Goal: Task Accomplishment & Management: Manage account settings

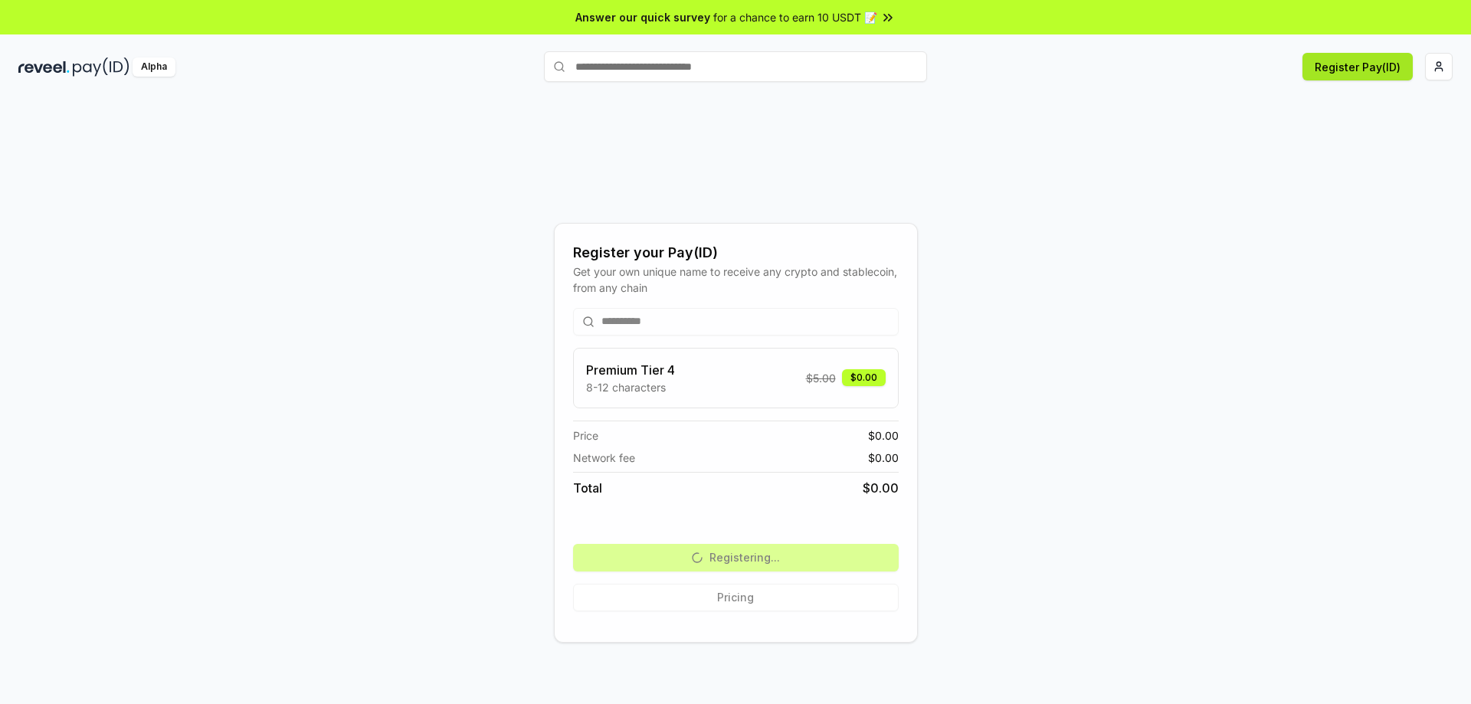
click at [1324, 74] on button "Register Pay(ID)" at bounding box center [1357, 67] width 110 height 28
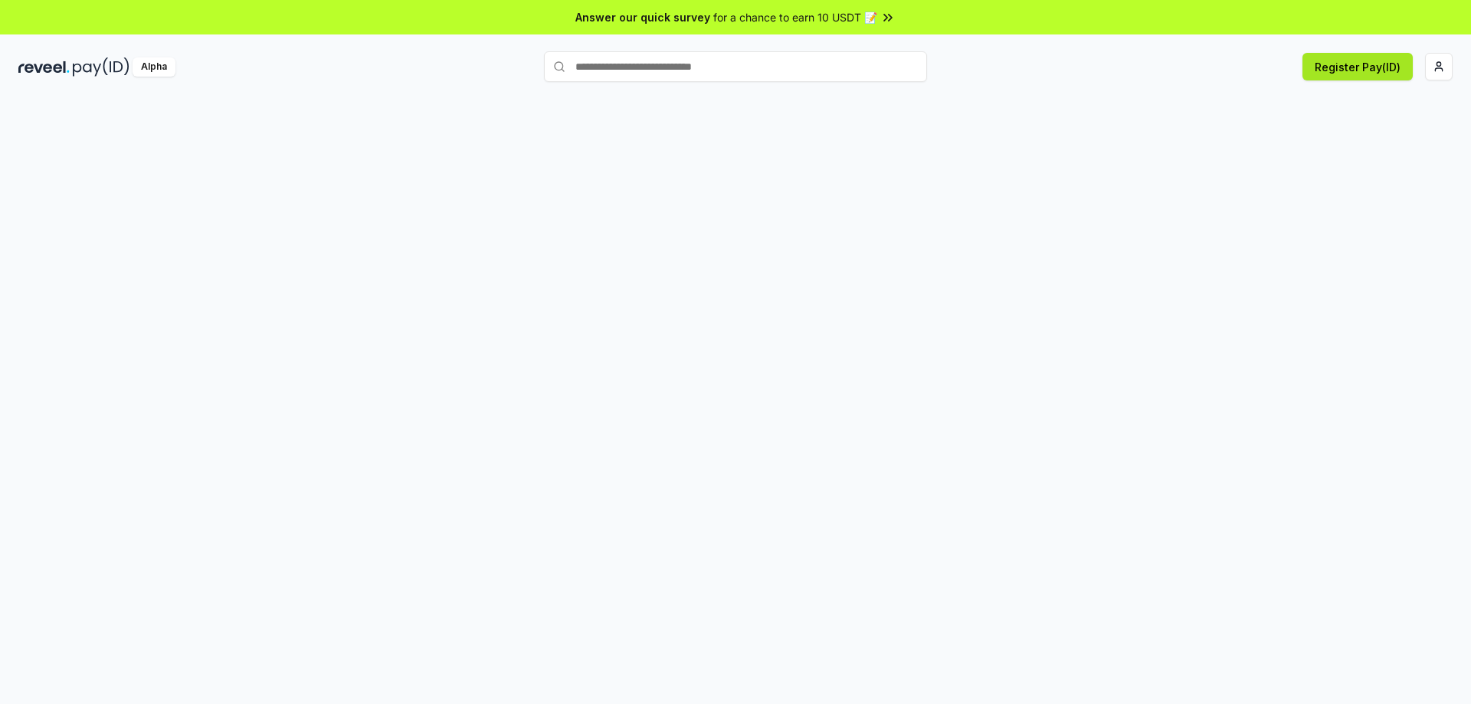
click at [1382, 68] on button "Register Pay(ID)" at bounding box center [1357, 67] width 110 height 28
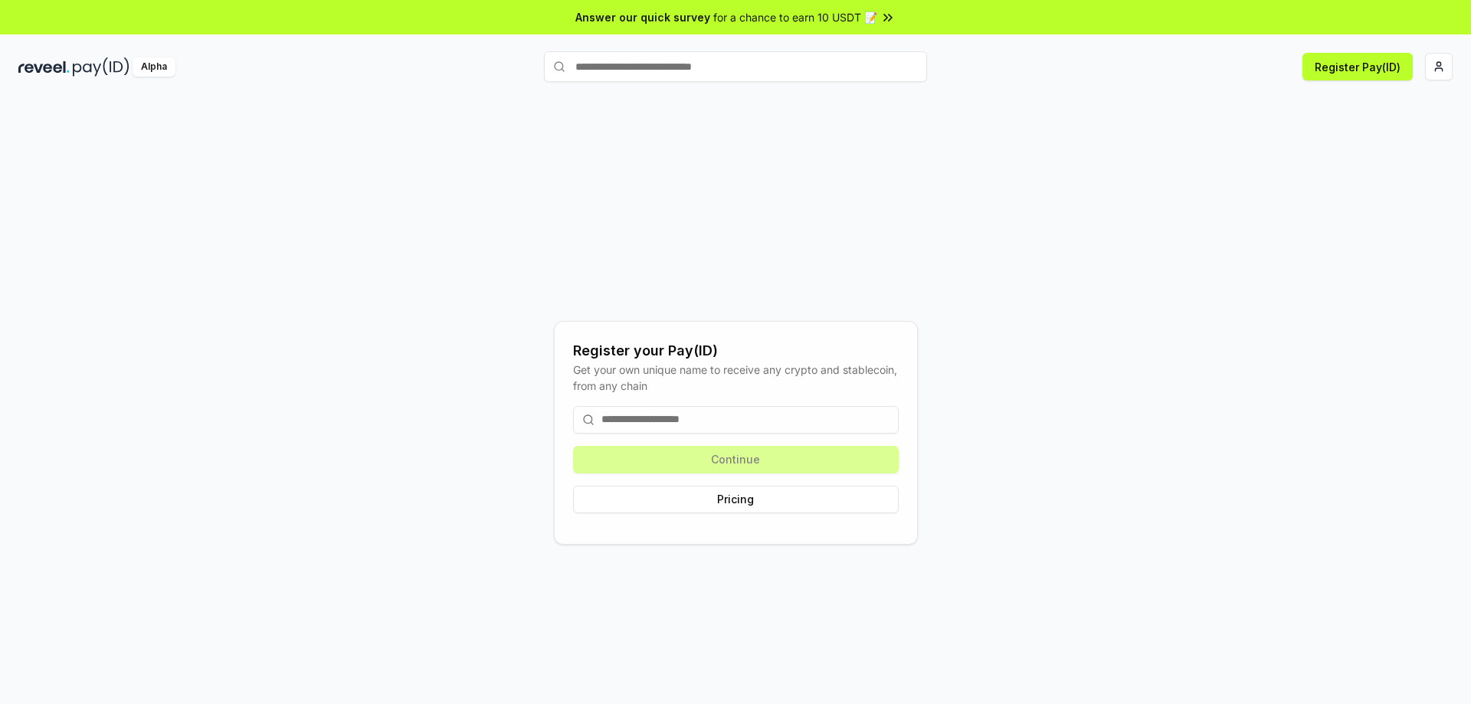
click at [807, 425] on input at bounding box center [736, 420] width 326 height 28
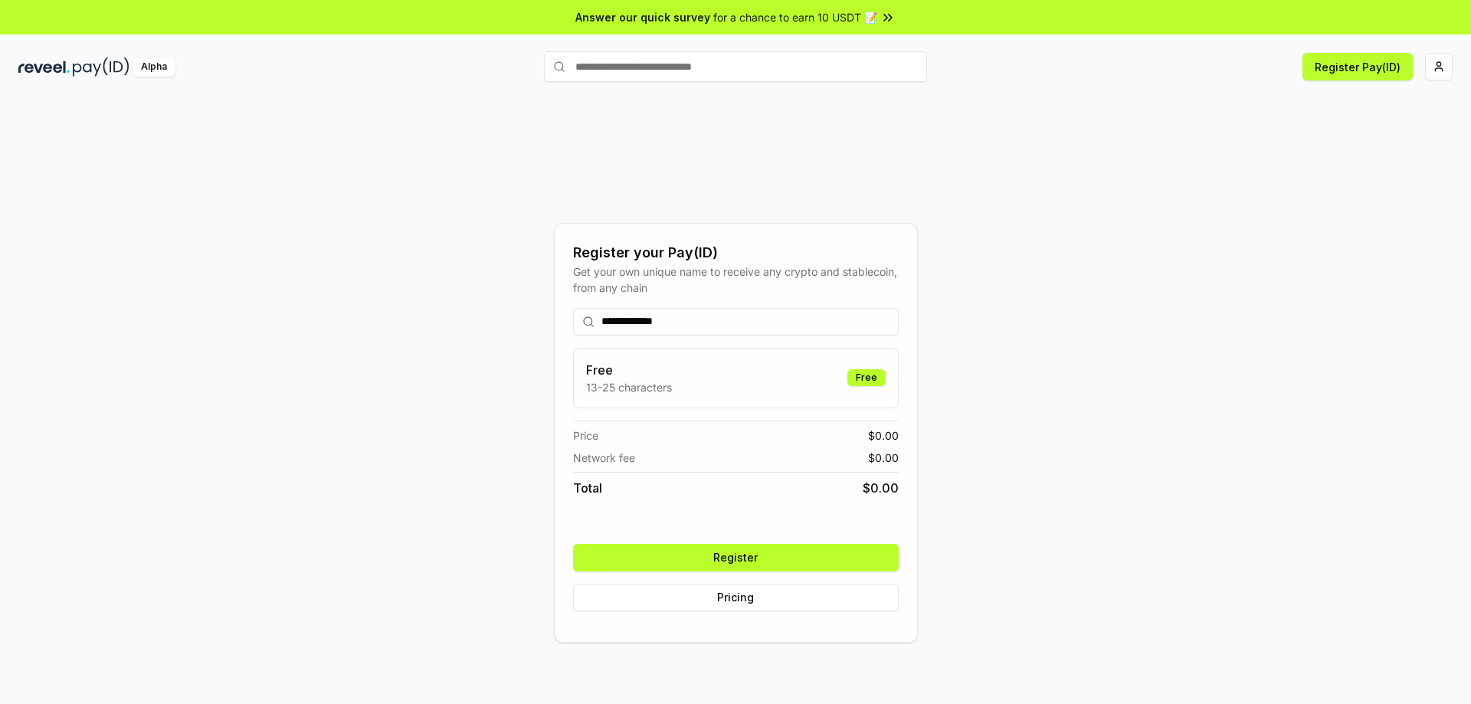
type input "**********"
click at [849, 544] on button "Register" at bounding box center [736, 558] width 326 height 28
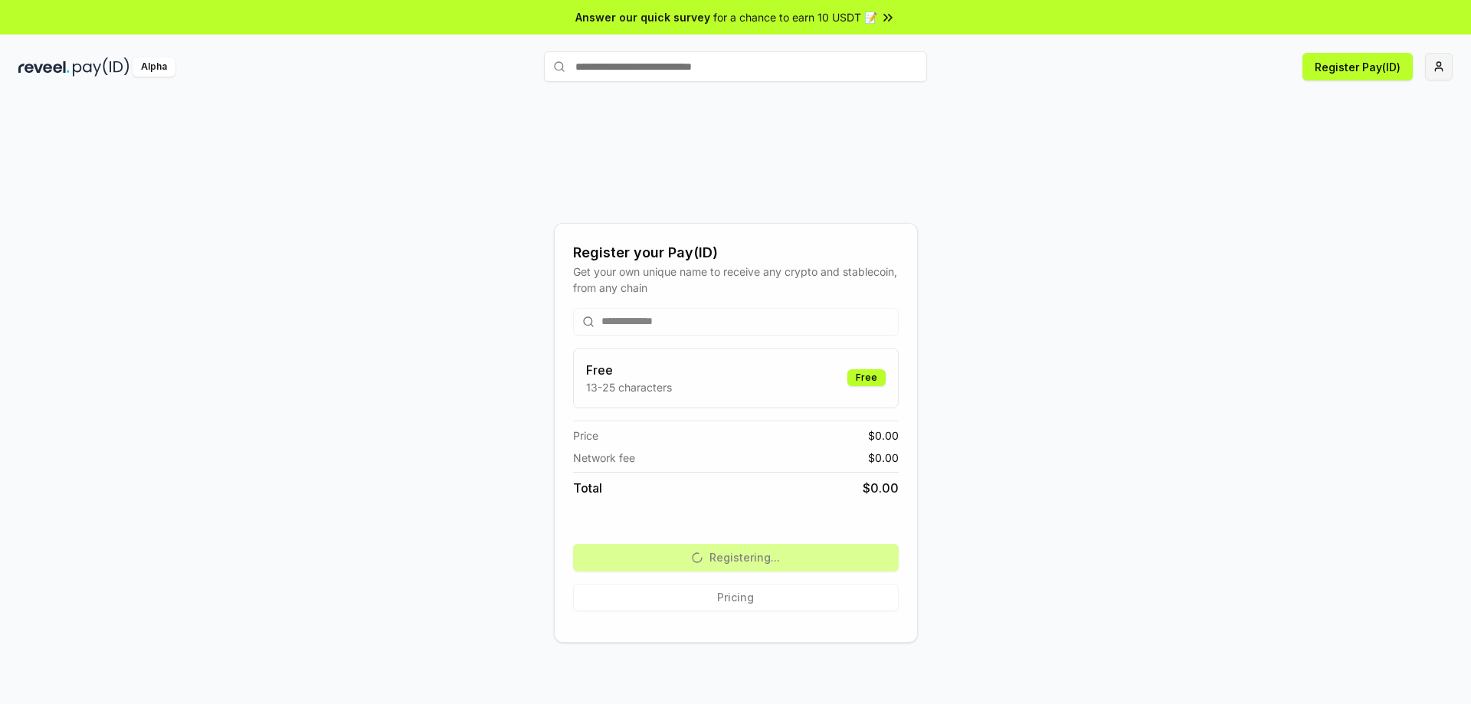
click at [1437, 64] on html "**********" at bounding box center [735, 352] width 1471 height 704
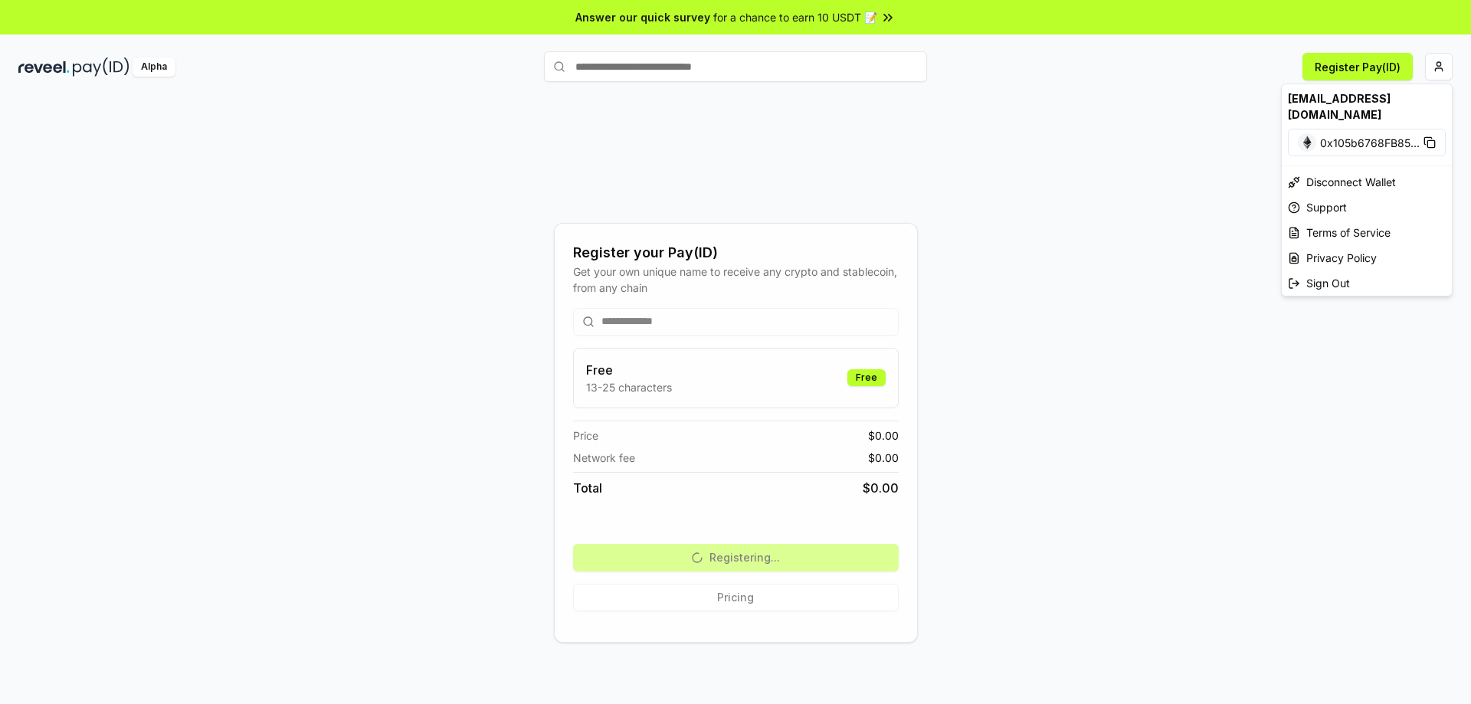
click at [1384, 135] on span "0x105b6768FB85 ..." at bounding box center [1370, 143] width 100 height 16
click at [149, 73] on html "**********" at bounding box center [735, 352] width 1471 height 704
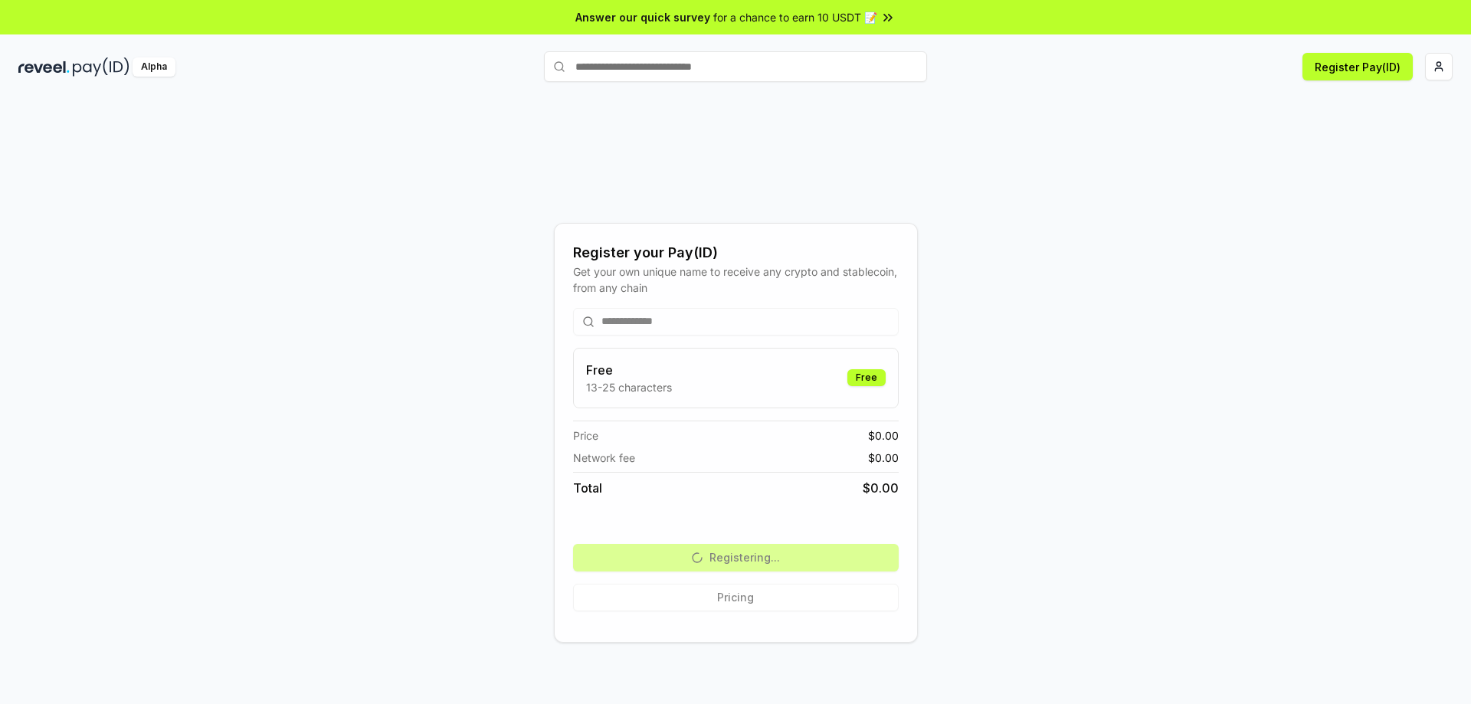
click at [149, 70] on div "Alpha" at bounding box center [154, 66] width 43 height 19
click at [110, 72] on img at bounding box center [101, 66] width 57 height 19
click at [80, 65] on img at bounding box center [101, 66] width 57 height 19
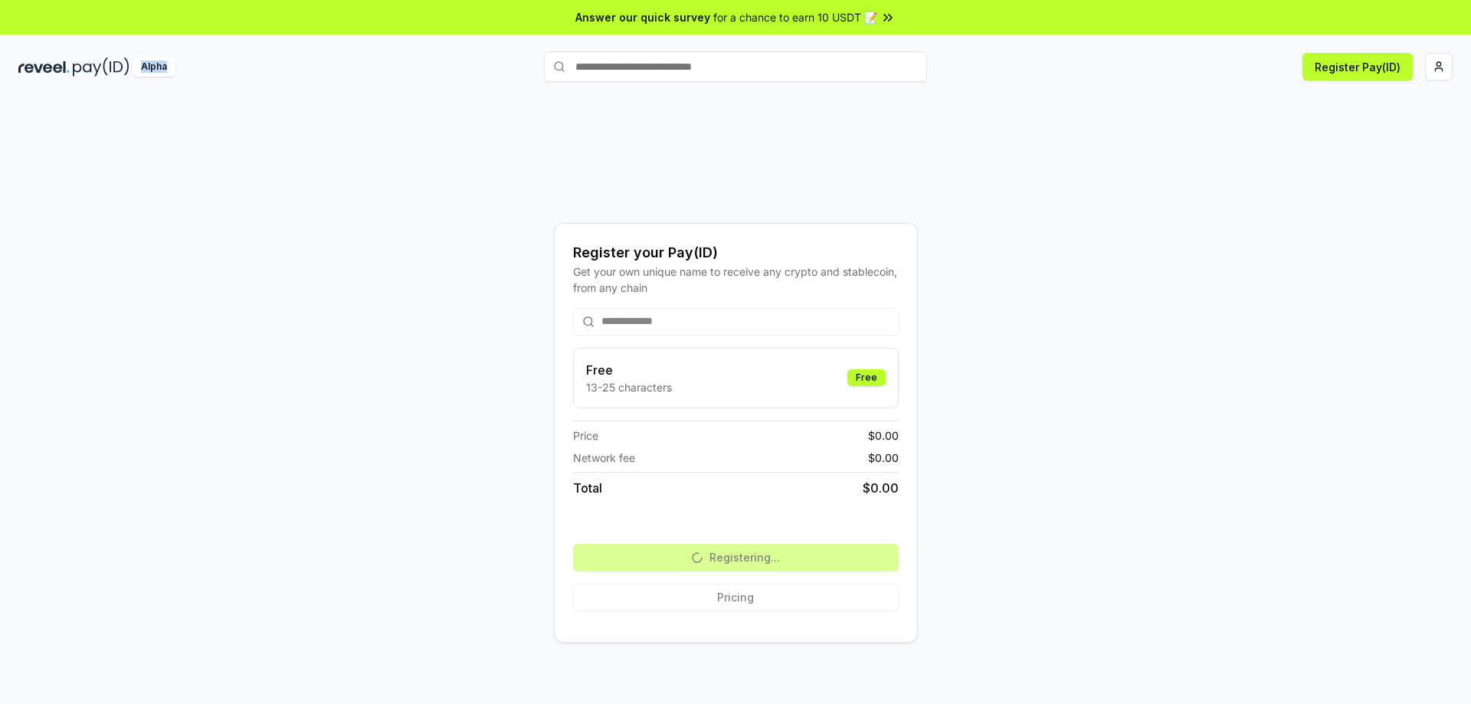
click at [54, 73] on img at bounding box center [43, 66] width 51 height 19
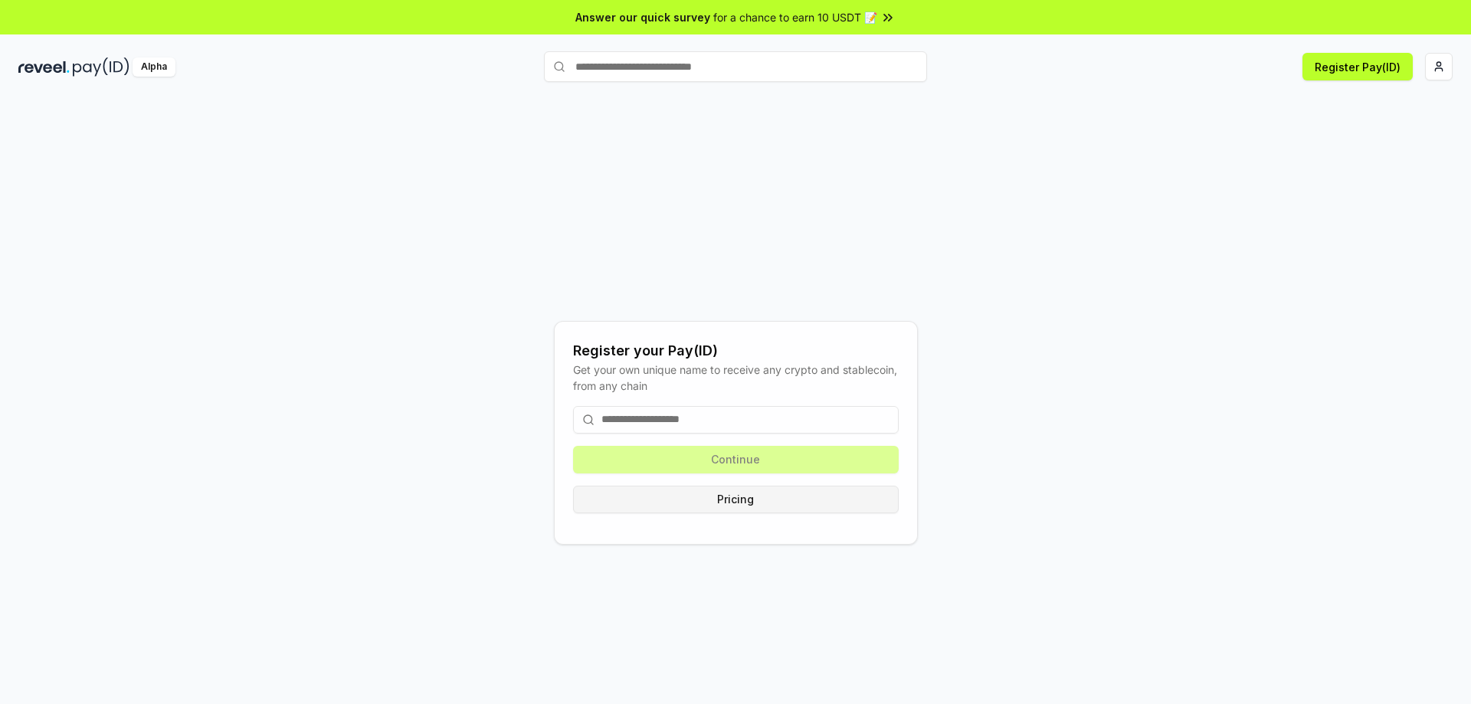
click at [803, 496] on button "Pricing" at bounding box center [736, 500] width 326 height 28
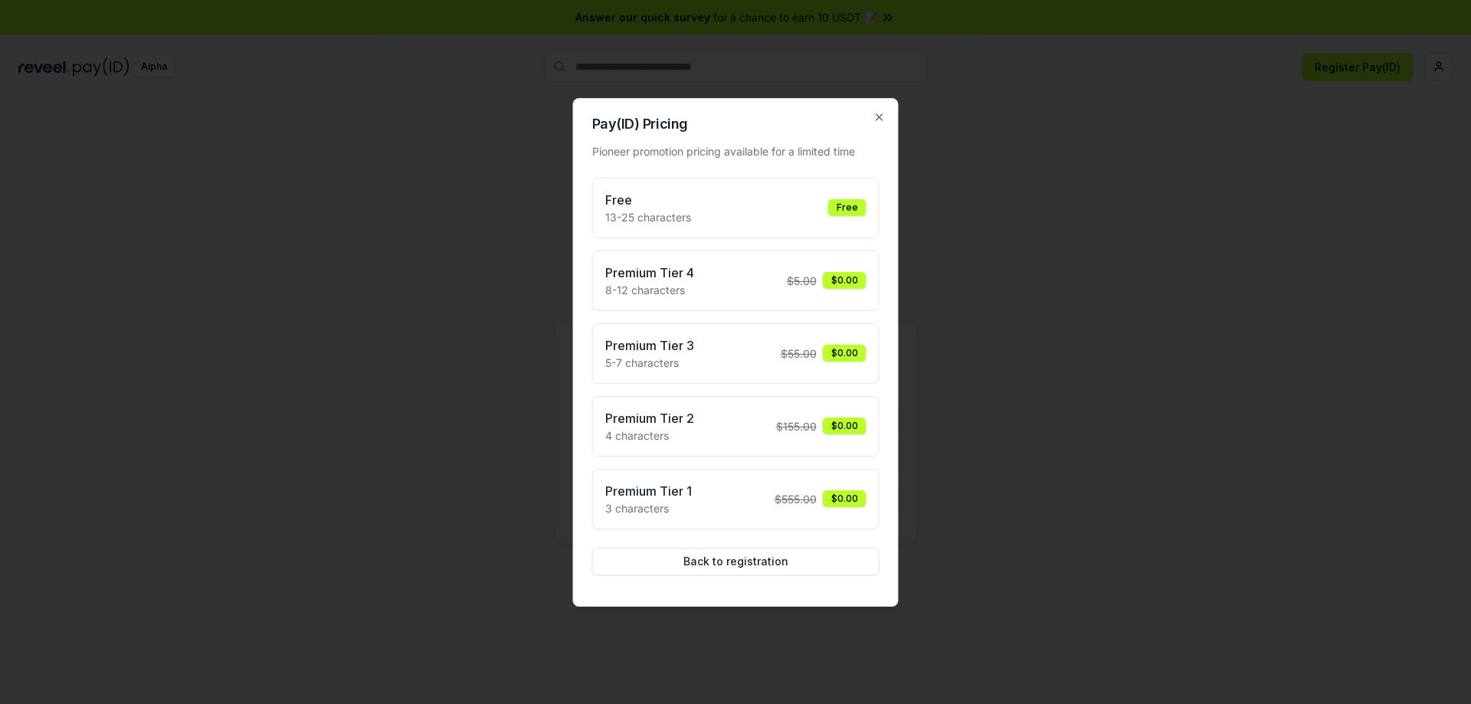
click at [938, 411] on div at bounding box center [735, 352] width 1471 height 704
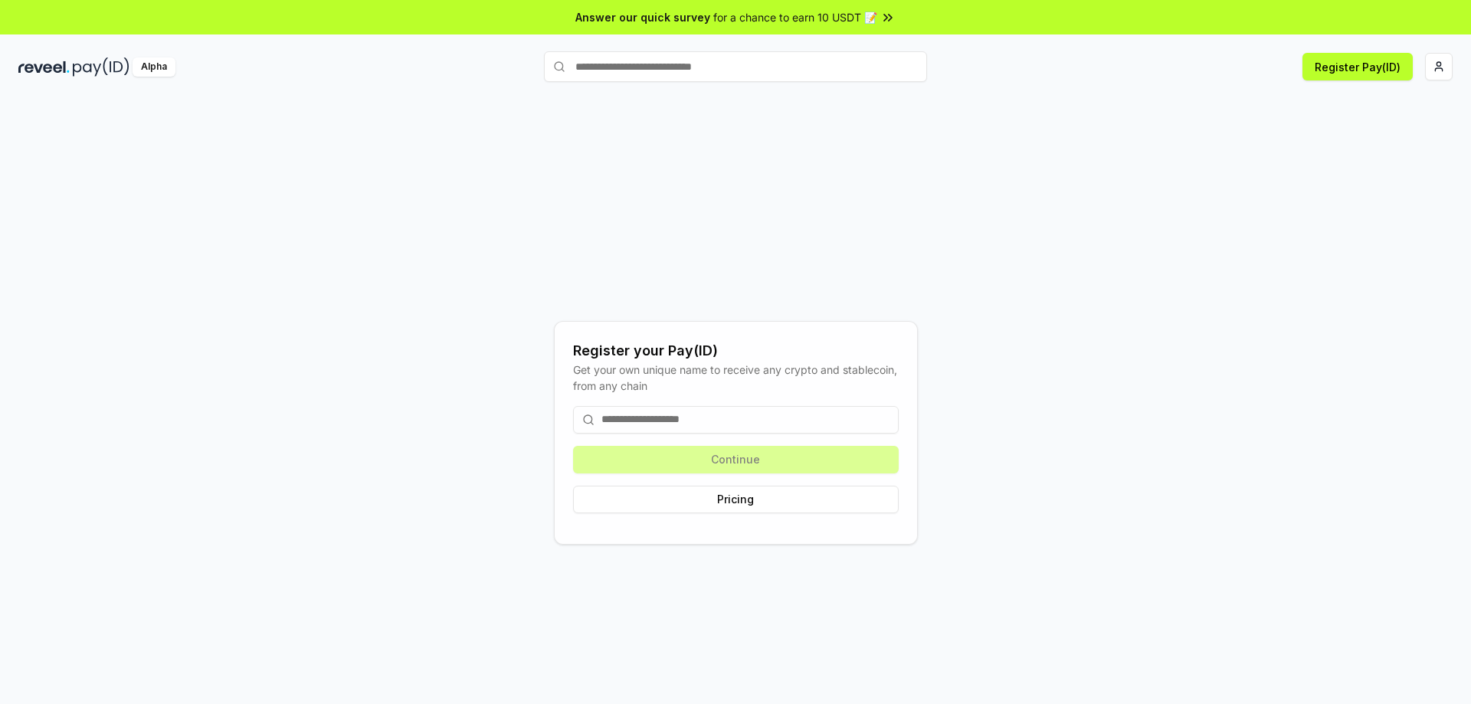
click at [806, 421] on input at bounding box center [736, 420] width 326 height 28
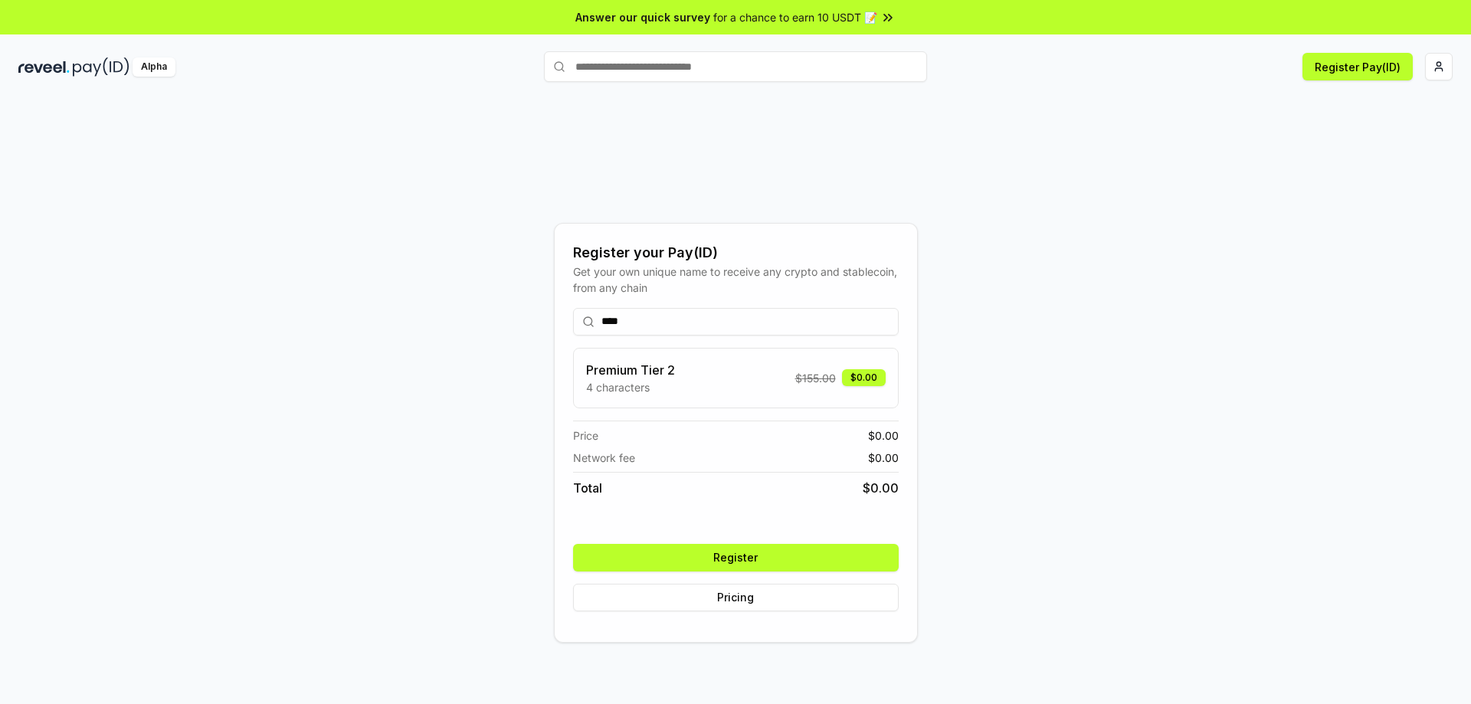
type input "****"
click at [788, 563] on button "Register" at bounding box center [736, 558] width 326 height 28
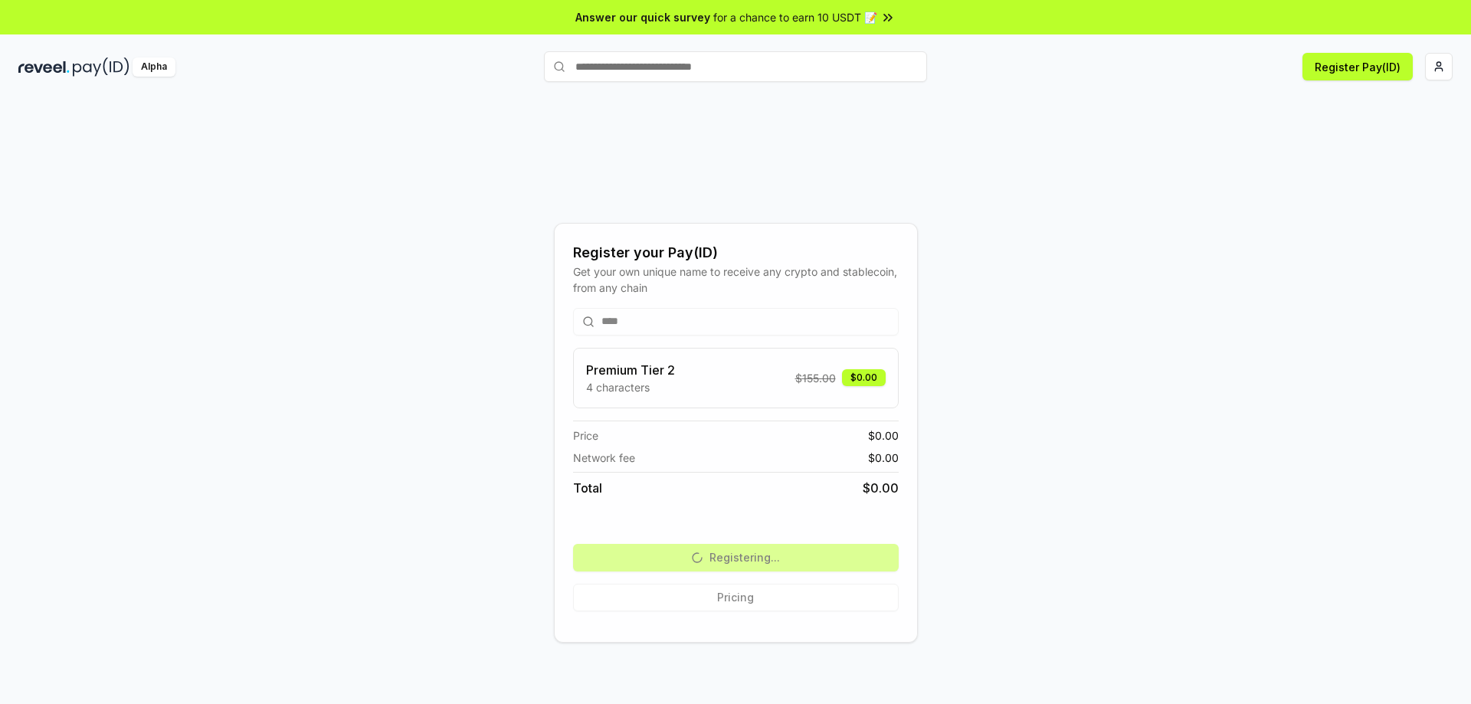
click at [840, 168] on div "Register your Pay(ID) Get your own unique name to receive any crypto and stable…" at bounding box center [735, 432] width 1434 height 631
click at [1441, 68] on html "Answer our quick survey for a chance to earn 10 USDT 📝 Alpha Register Pay(ID) R…" at bounding box center [735, 352] width 1471 height 704
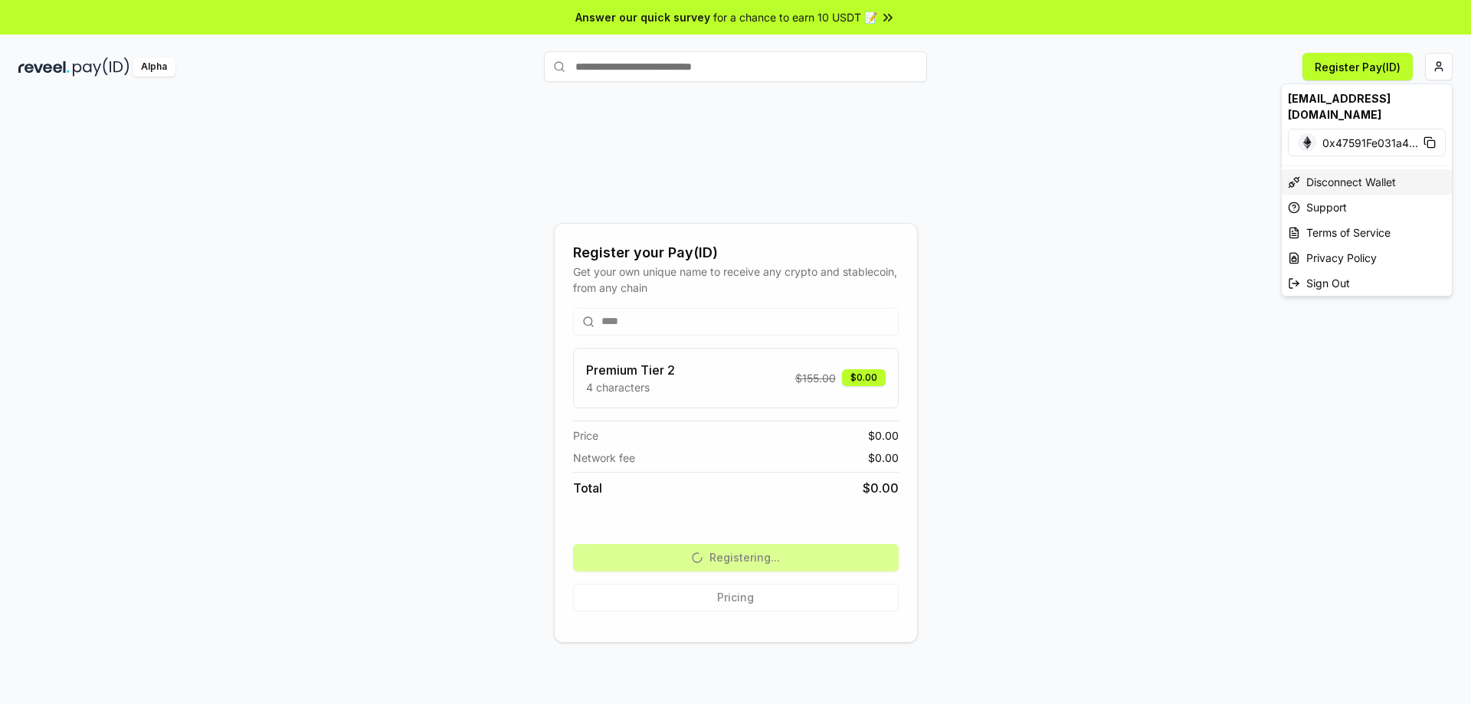
click at [1393, 169] on div "Disconnect Wallet" at bounding box center [1367, 181] width 170 height 25
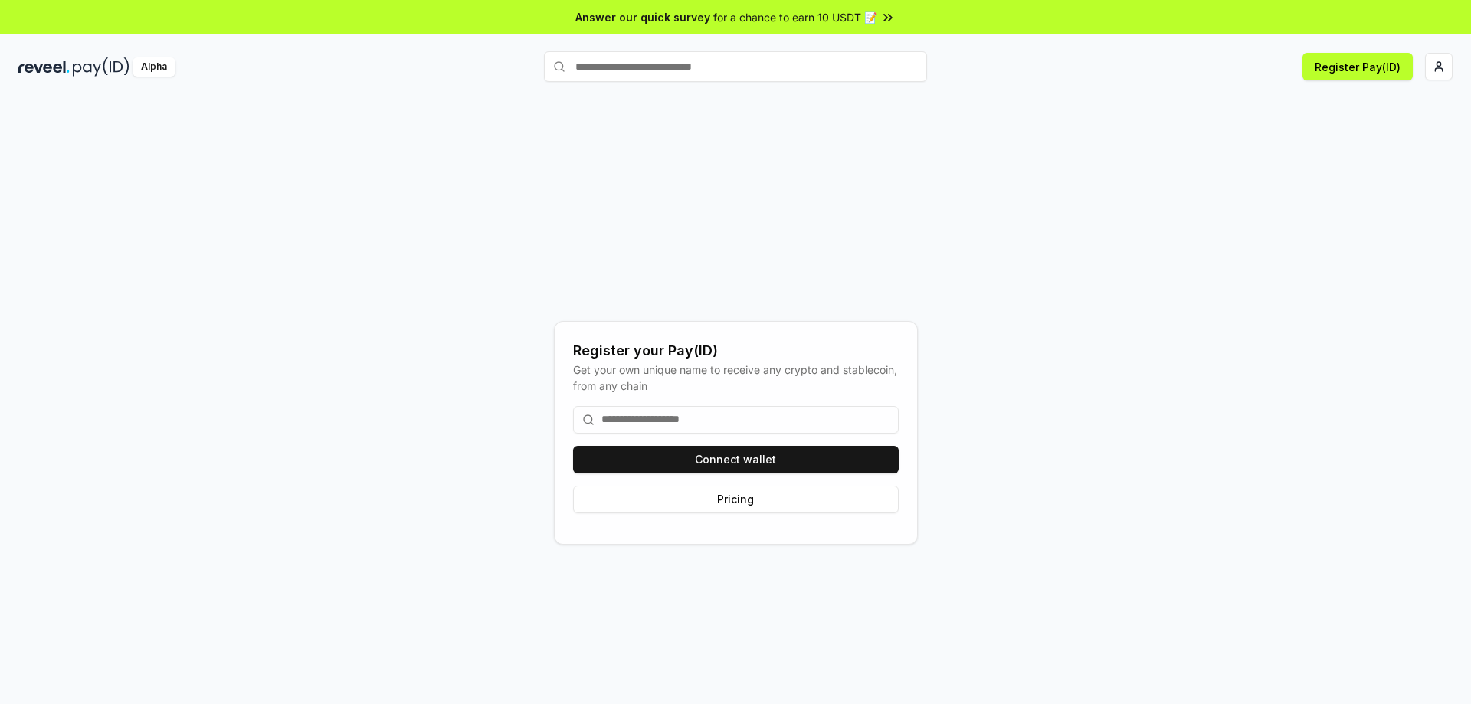
drag, startPoint x: 899, startPoint y: 172, endPoint x: 891, endPoint y: 185, distance: 14.5
click at [899, 172] on div "Register your Pay(ID) Get your own unique name to receive any crypto and stable…" at bounding box center [735, 432] width 1434 height 631
click at [848, 457] on button "Connect wallet" at bounding box center [736, 460] width 326 height 28
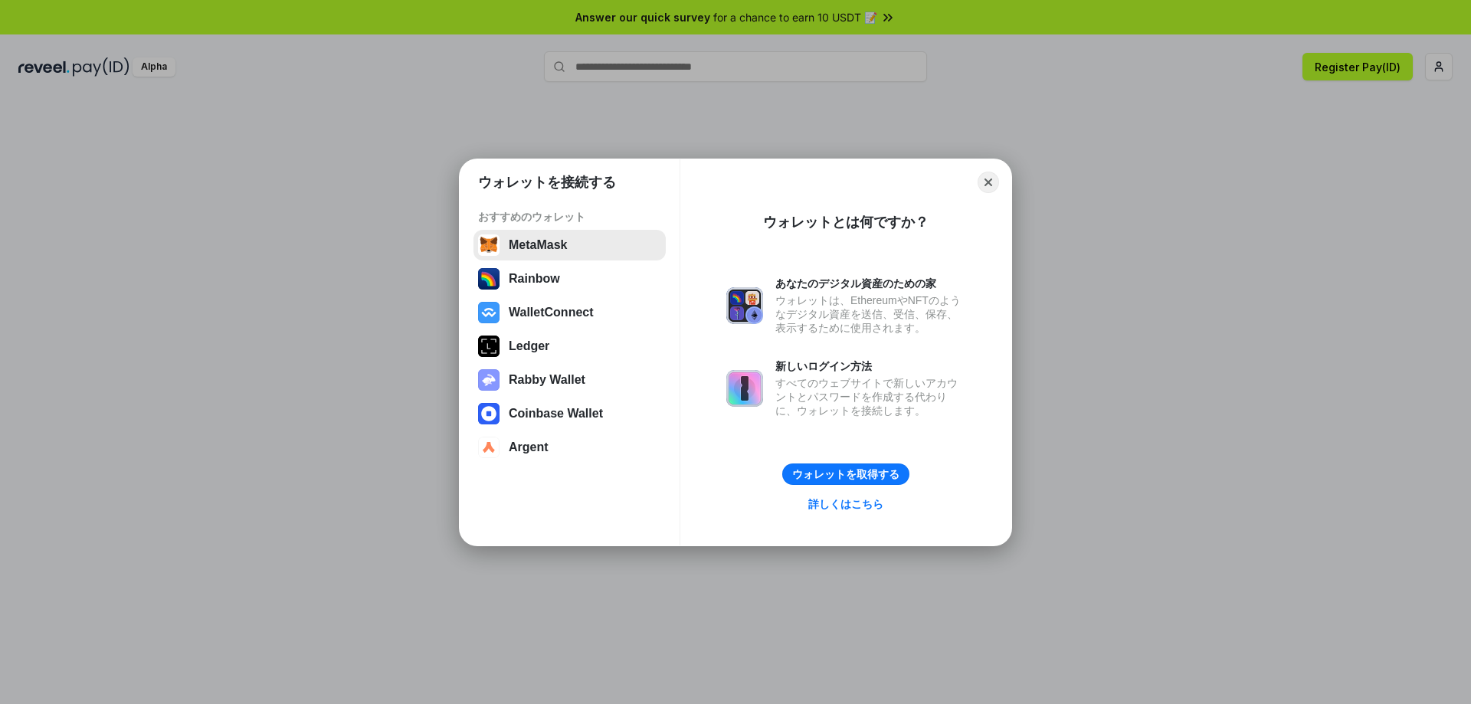
click at [505, 244] on button "MetaMask" at bounding box center [569, 245] width 192 height 31
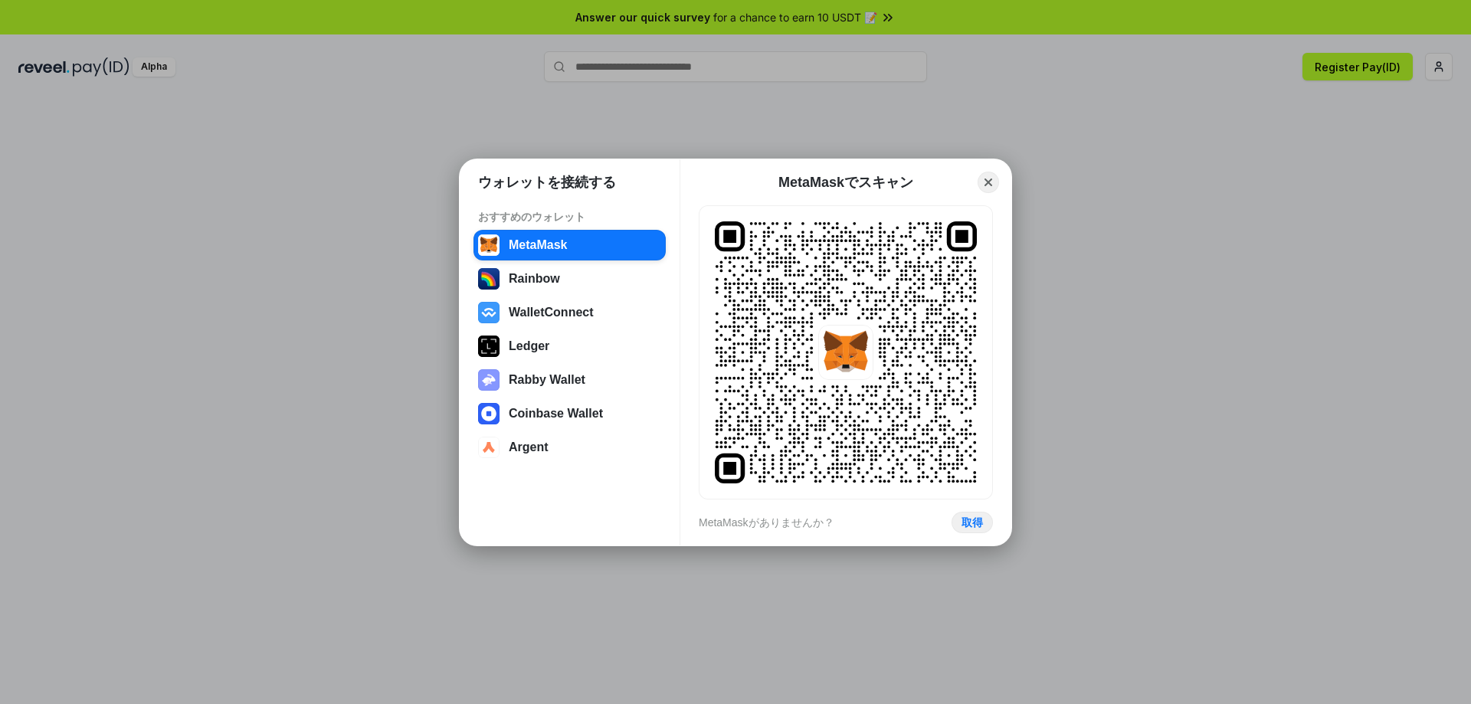
click at [1149, 339] on div "ウォレットを接続する おすすめのウォレット MetaMask Rainbow WalletConnect Ledger Rabby Wallet Coinba…" at bounding box center [735, 352] width 1777 height 1011
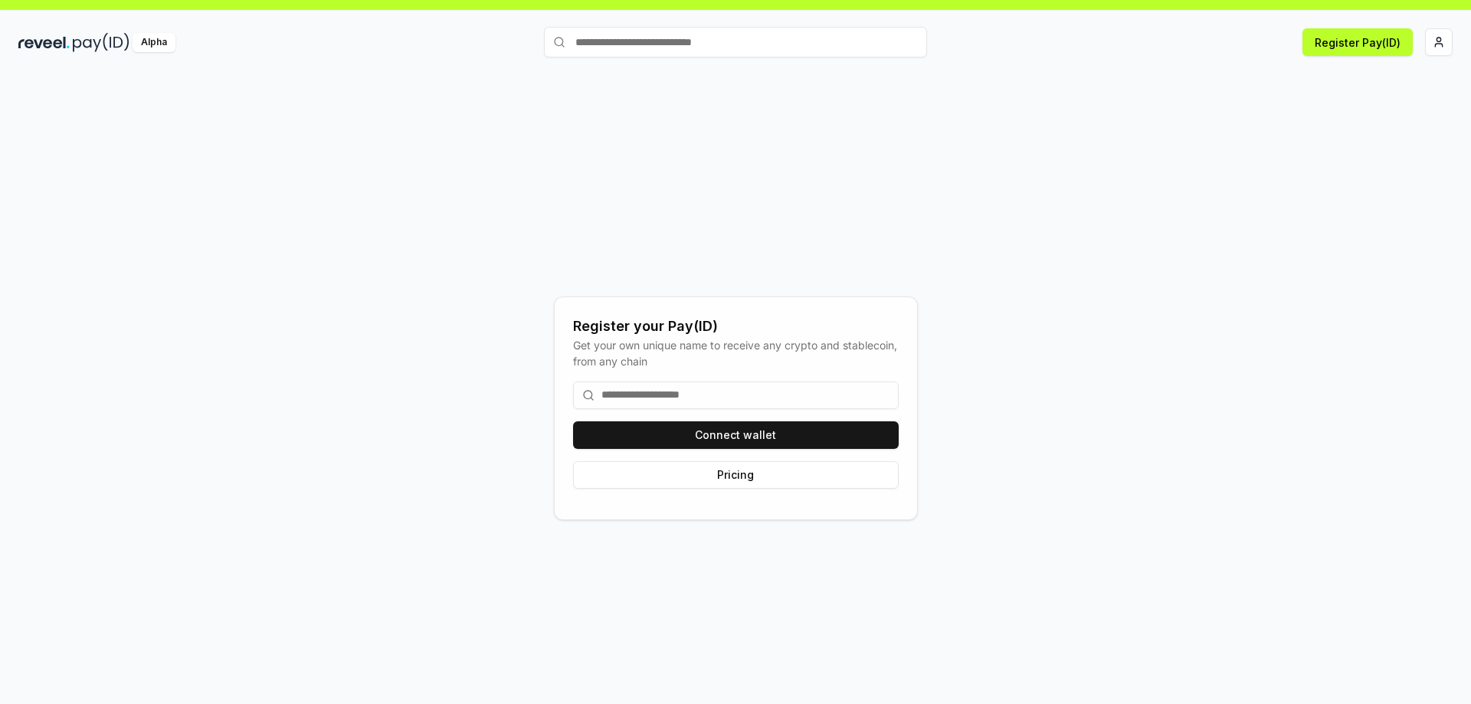
scroll to position [44, 0]
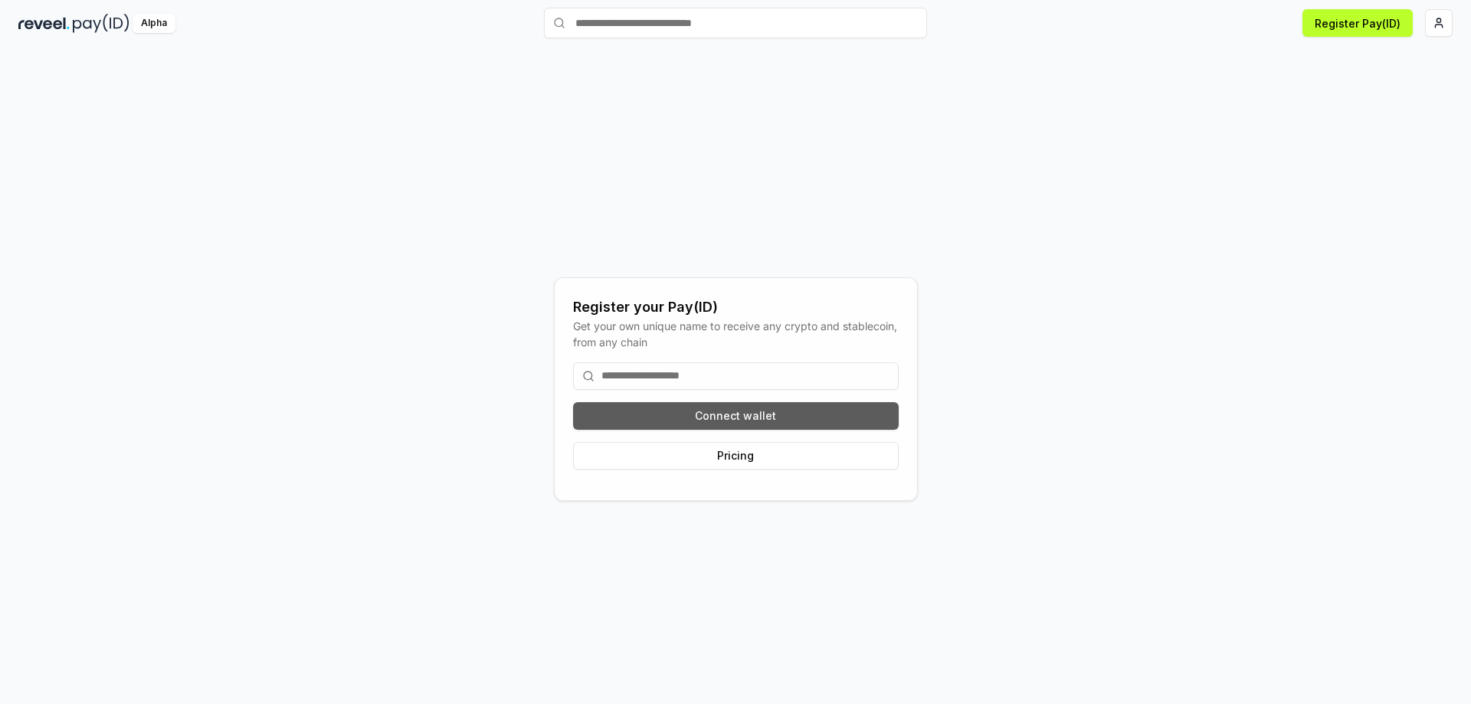
click at [863, 416] on button "Connect wallet" at bounding box center [736, 416] width 326 height 28
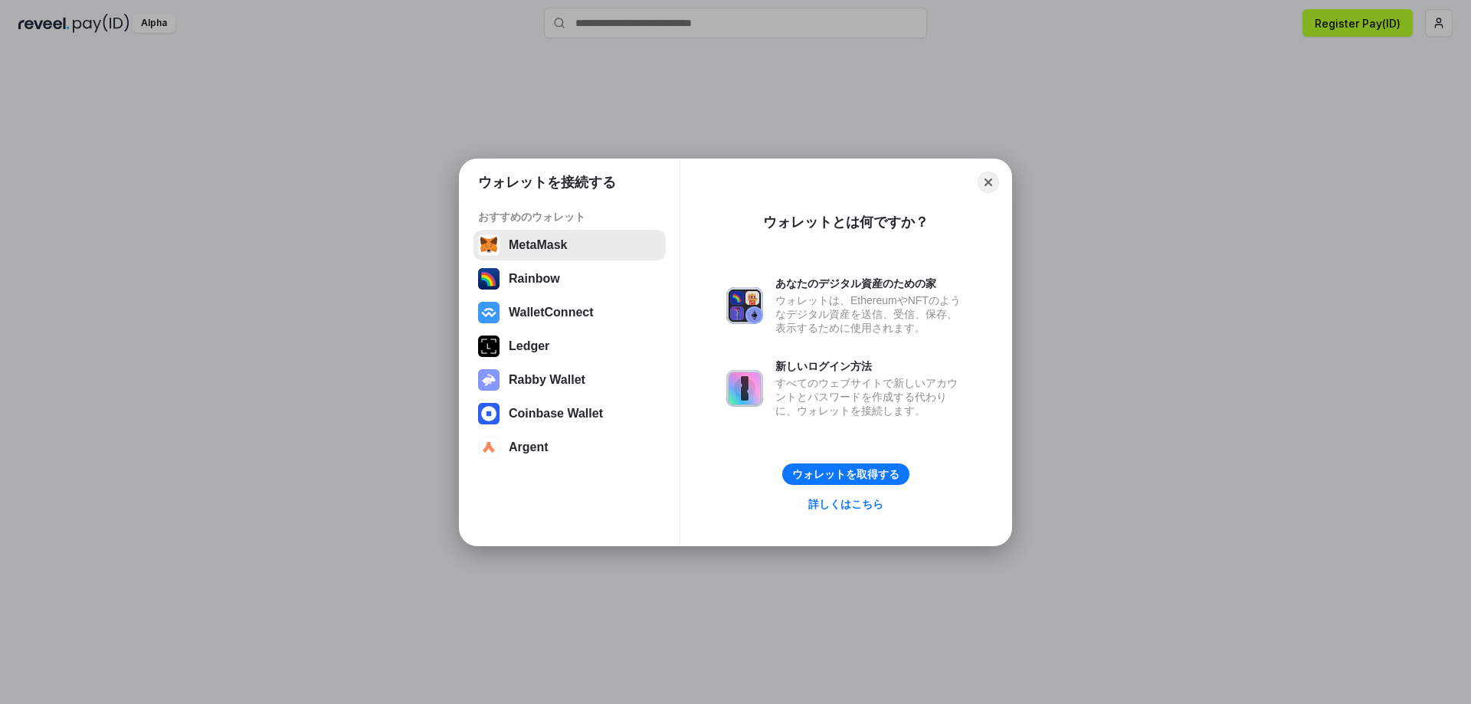
click at [555, 252] on button "MetaMask" at bounding box center [569, 245] width 192 height 31
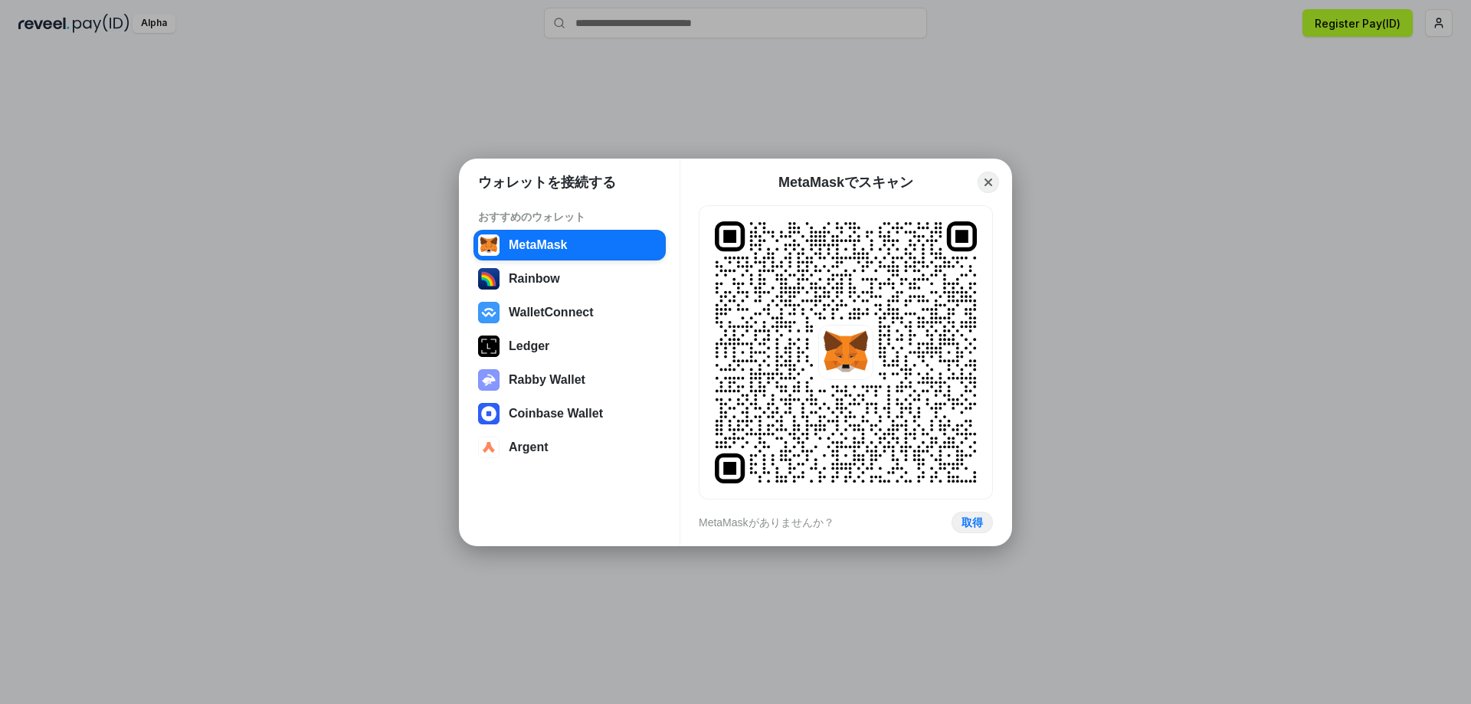
click at [1174, 240] on div "ウォレットを接続する おすすめのウォレット MetaMask Rainbow WalletConnect Ledger Rabby Wallet Coinba…" at bounding box center [735, 352] width 1777 height 1011
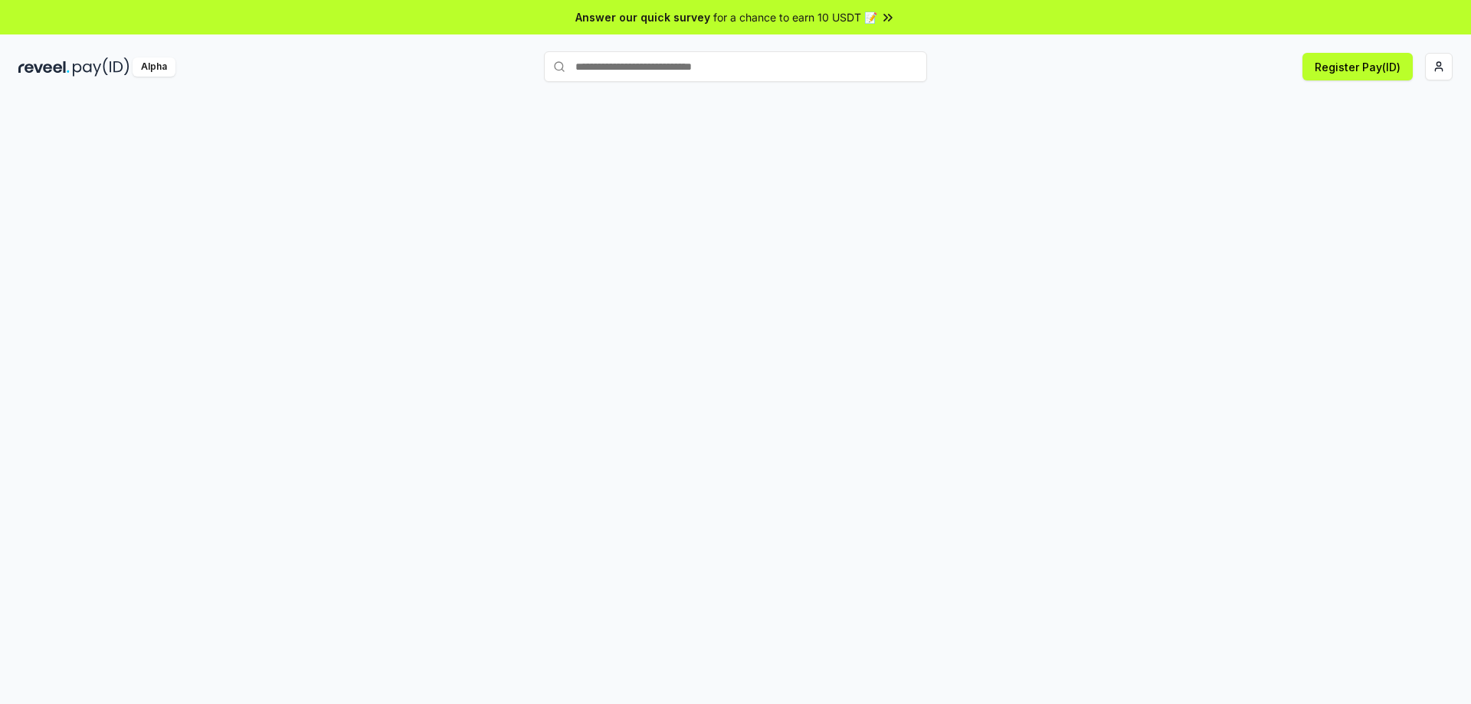
click at [745, 70] on input "text" at bounding box center [735, 66] width 383 height 31
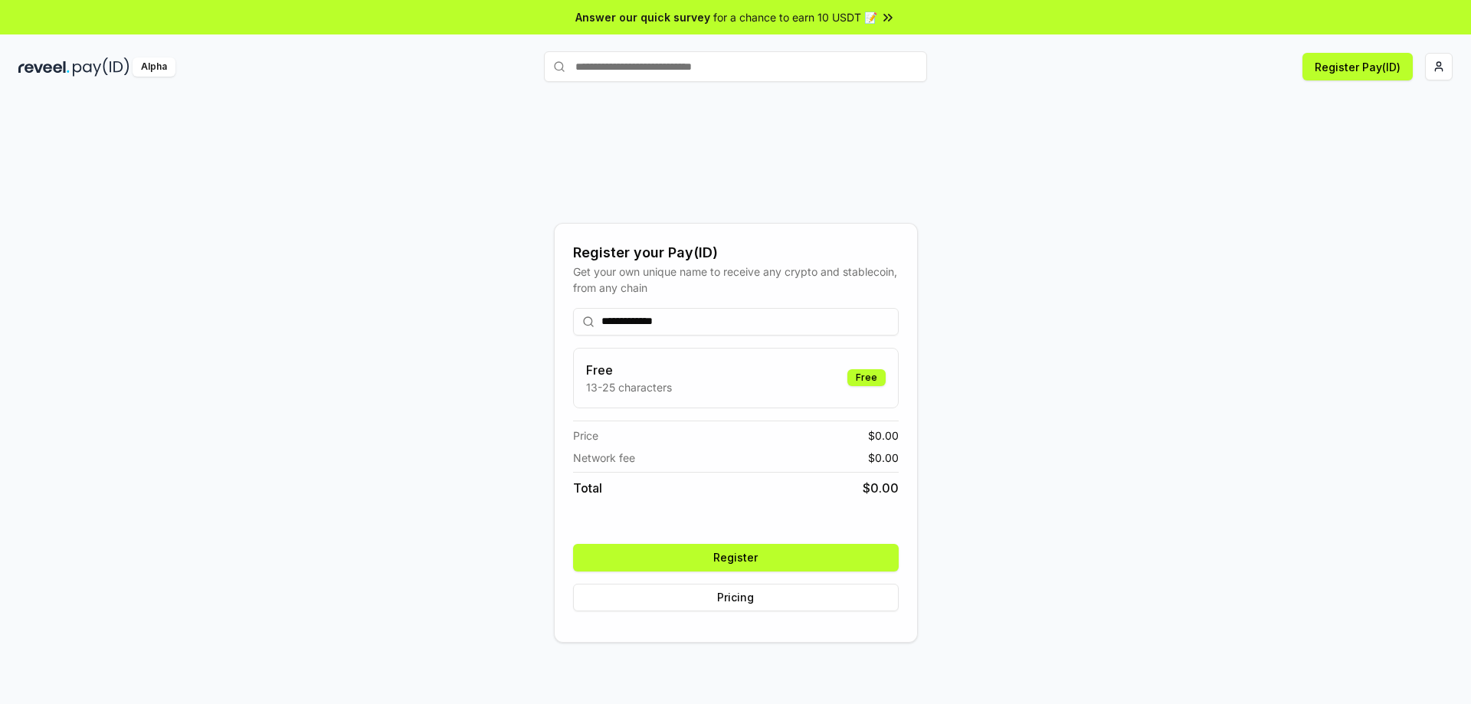
type input "**********"
click at [793, 548] on button "Register" at bounding box center [736, 558] width 326 height 28
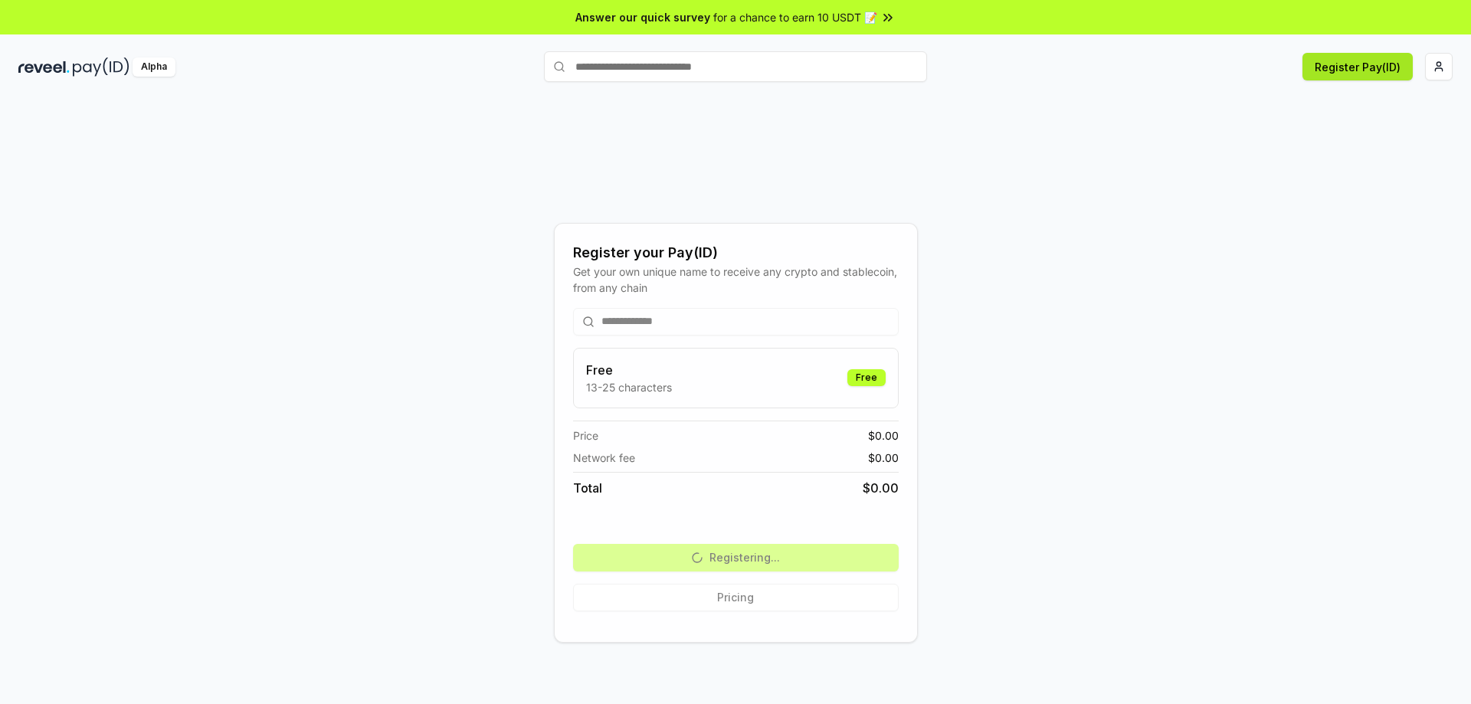
click at [1351, 69] on button "Register Pay(ID)" at bounding box center [1357, 67] width 110 height 28
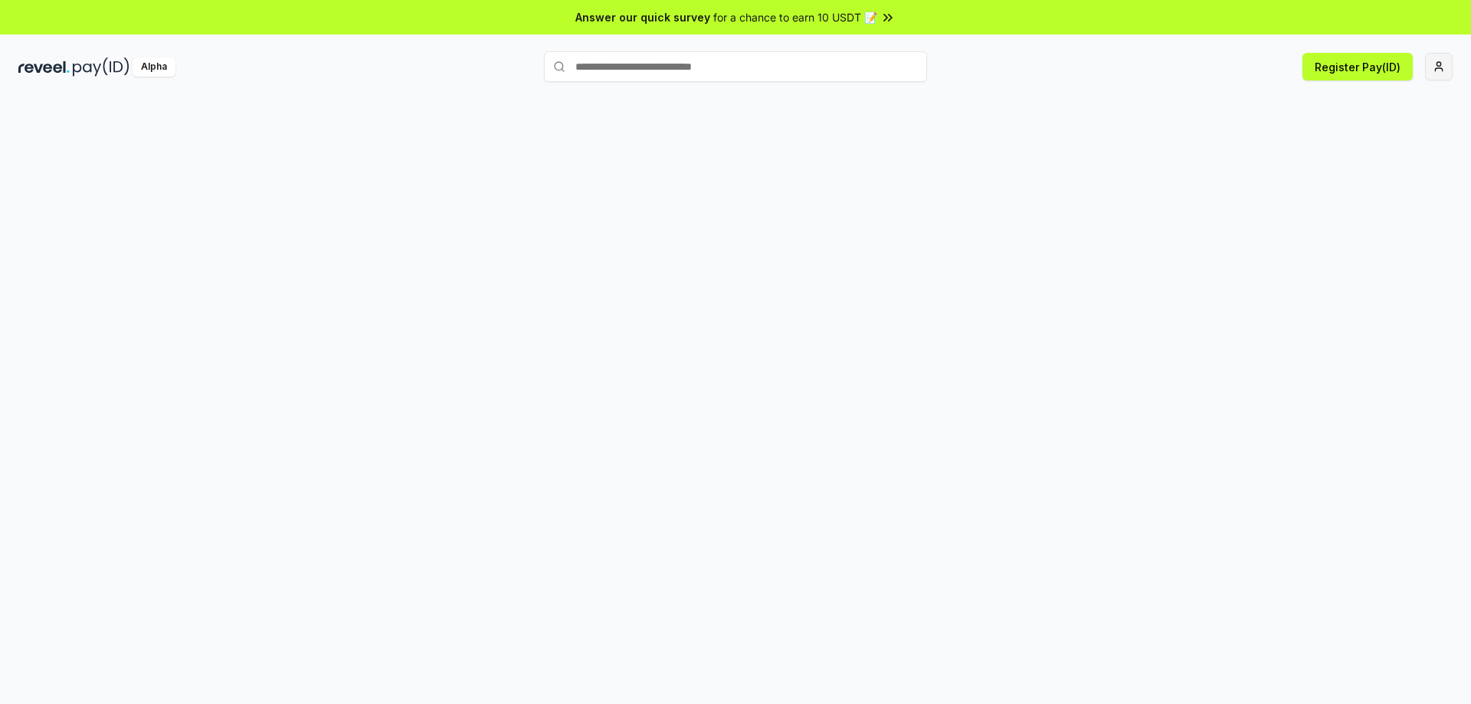
click at [1440, 70] on html "Answer our quick survey for a chance to earn 10 USDT 📝 Alpha Register Pay(ID)" at bounding box center [735, 352] width 1471 height 704
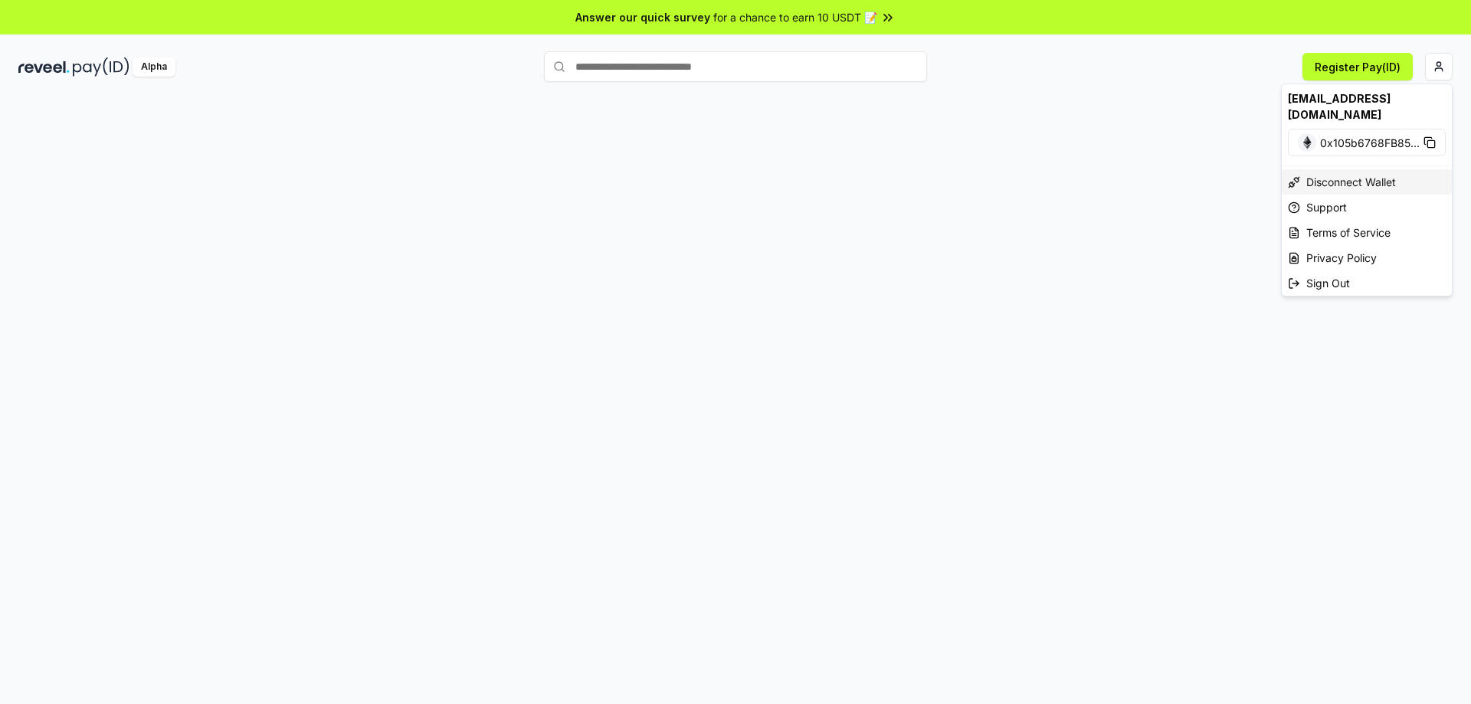
click at [1360, 169] on div "Disconnect Wallet" at bounding box center [1367, 181] width 170 height 25
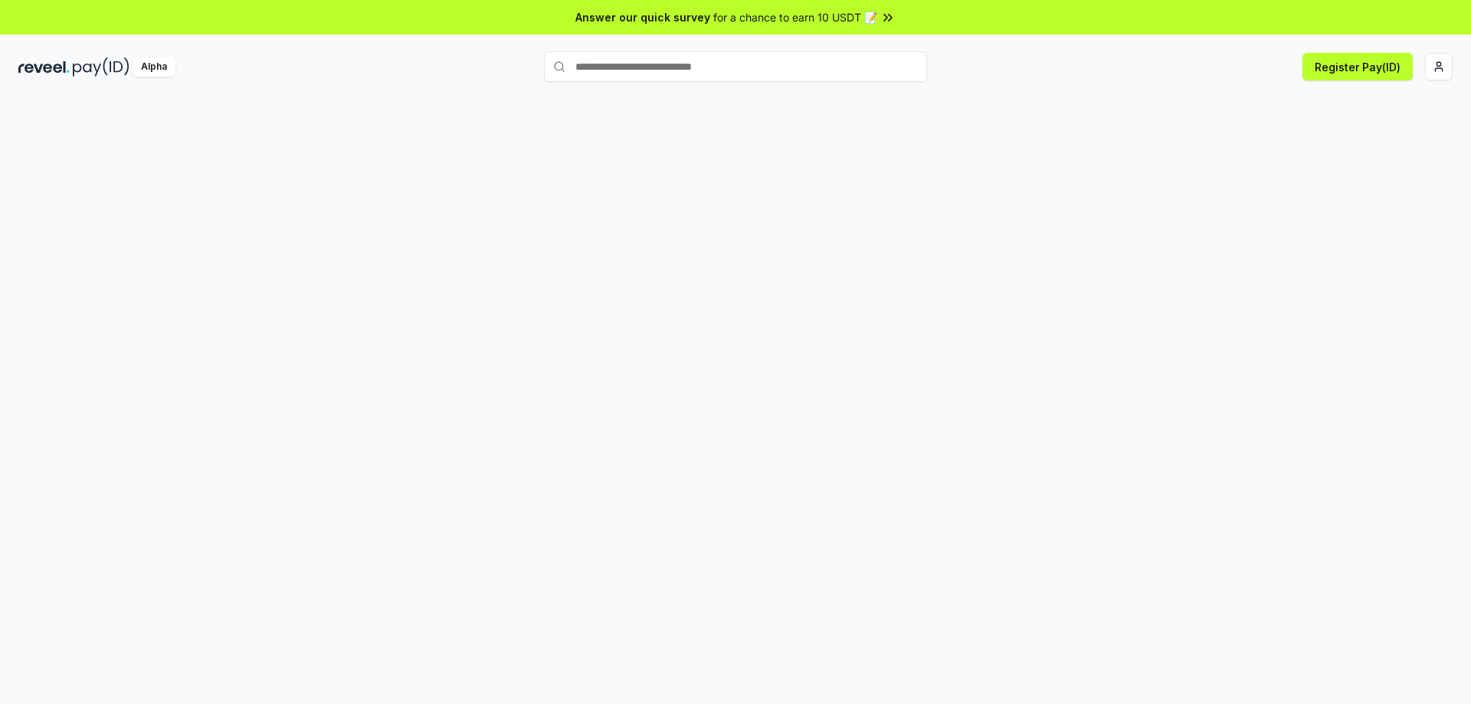
click at [106, 75] on img at bounding box center [101, 66] width 57 height 19
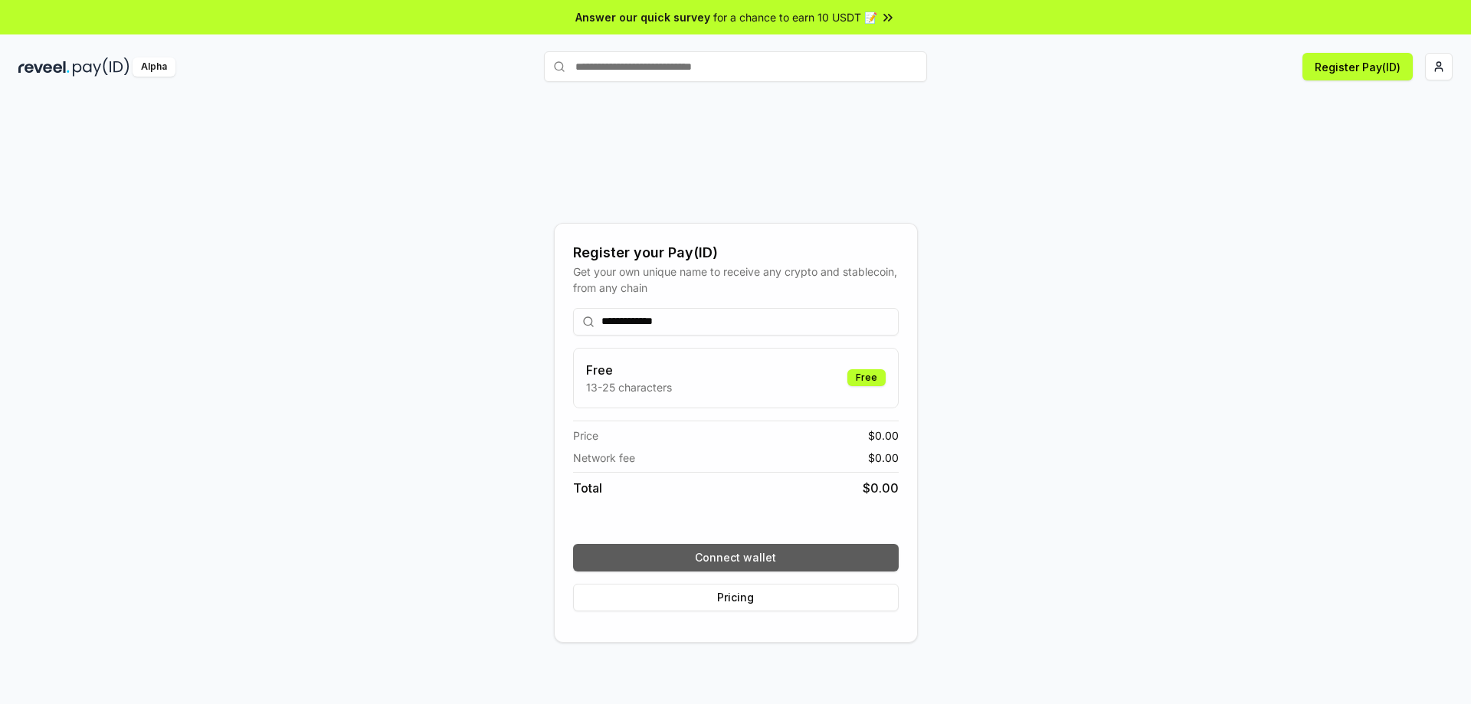
type input "**********"
click at [869, 554] on button "Connect wallet" at bounding box center [736, 558] width 326 height 28
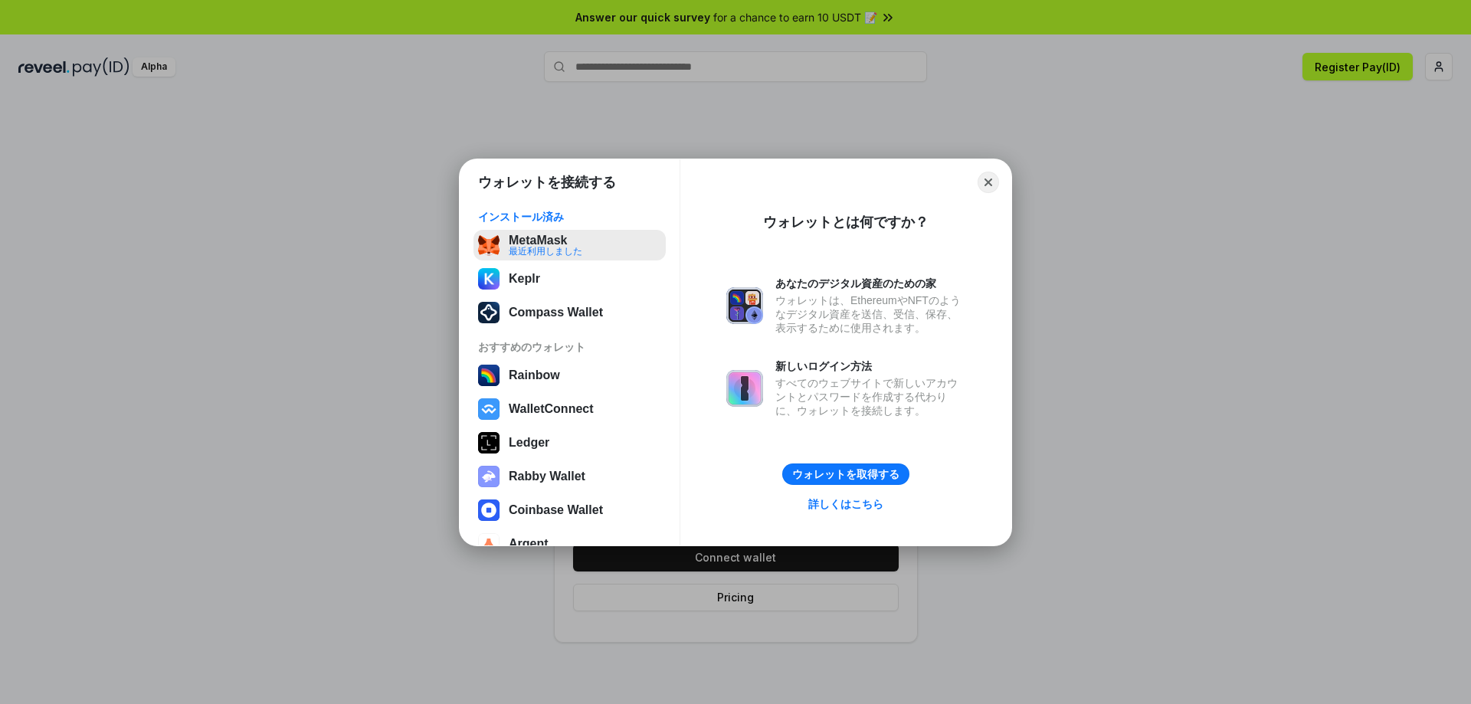
drag, startPoint x: 563, startPoint y: 243, endPoint x: 595, endPoint y: 241, distance: 32.2
click at [566, 243] on button "MetaMask 最近利用しました" at bounding box center [569, 245] width 192 height 31
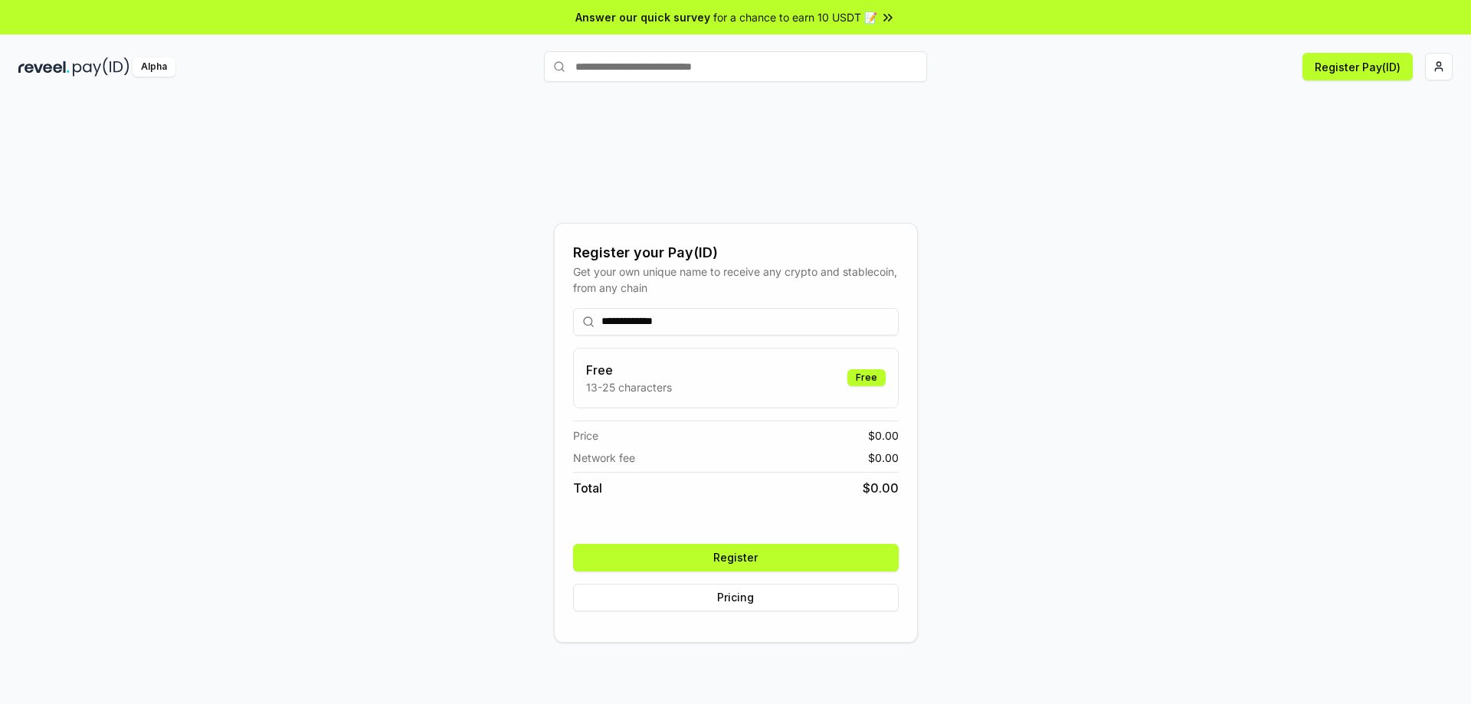
drag, startPoint x: 798, startPoint y: 404, endPoint x: 842, endPoint y: 395, distance: 44.5
click at [834, 398] on div "Free 13-25 characters Free" at bounding box center [736, 378] width 326 height 61
click at [864, 381] on div "Free" at bounding box center [866, 377] width 38 height 17
click at [849, 561] on button "Register" at bounding box center [736, 558] width 326 height 28
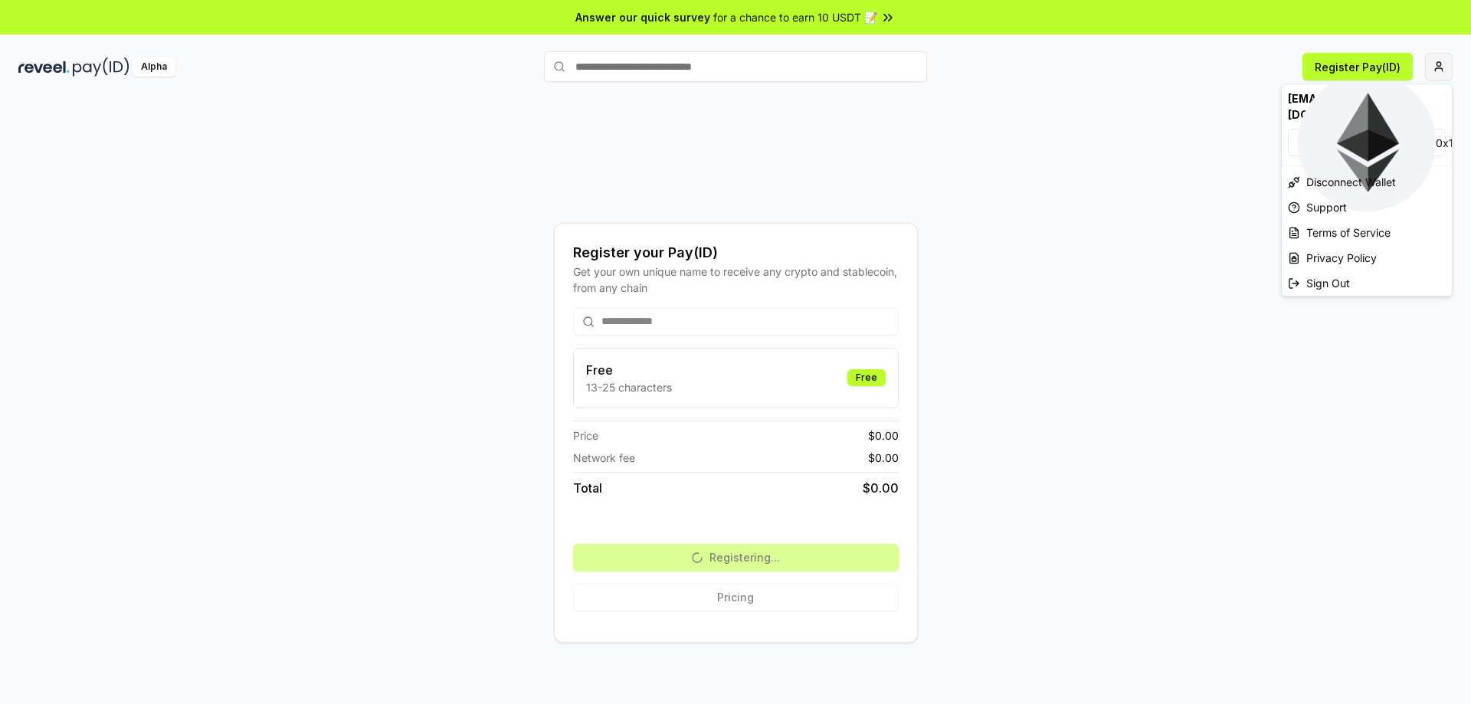
click at [1438, 73] on html "**********" at bounding box center [735, 352] width 1471 height 704
click at [1031, 110] on html "**********" at bounding box center [735, 352] width 1471 height 704
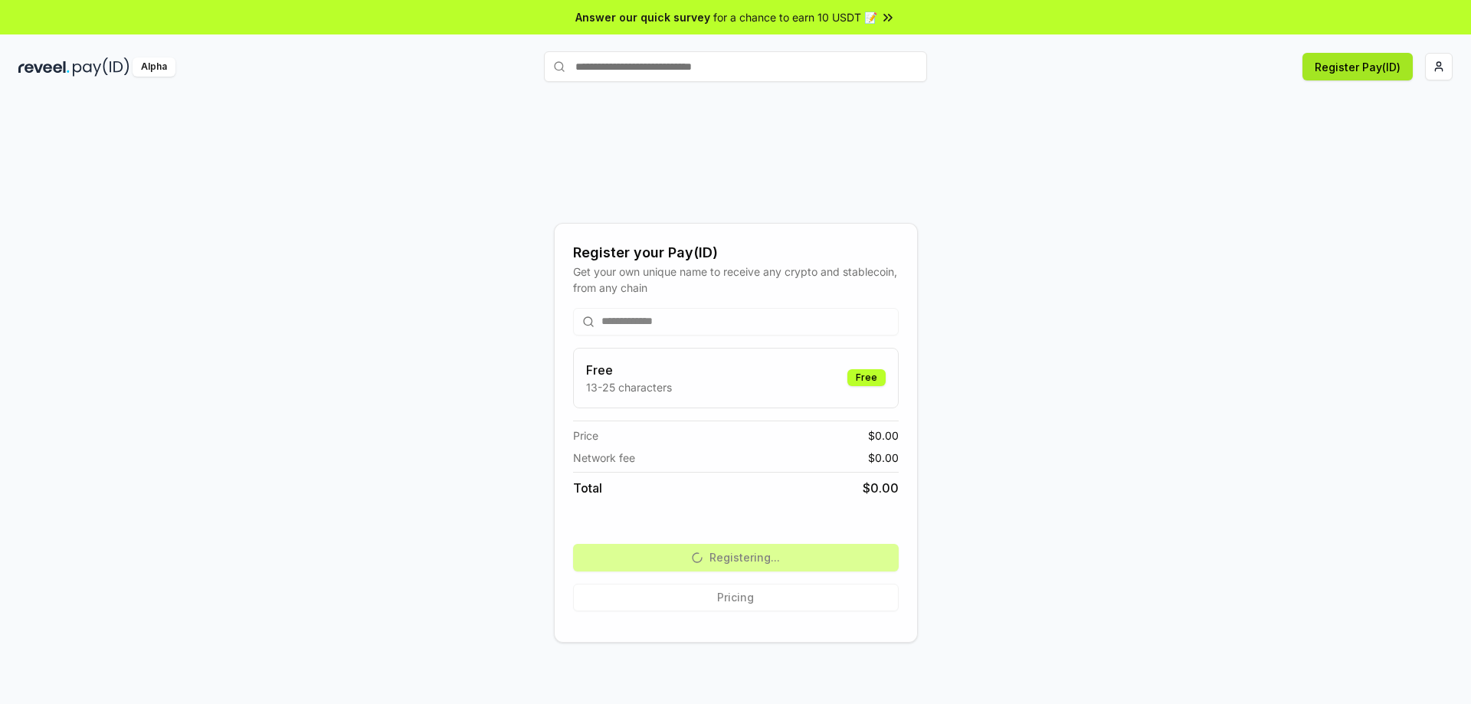
click at [1342, 77] on button "Register Pay(ID)" at bounding box center [1357, 67] width 110 height 28
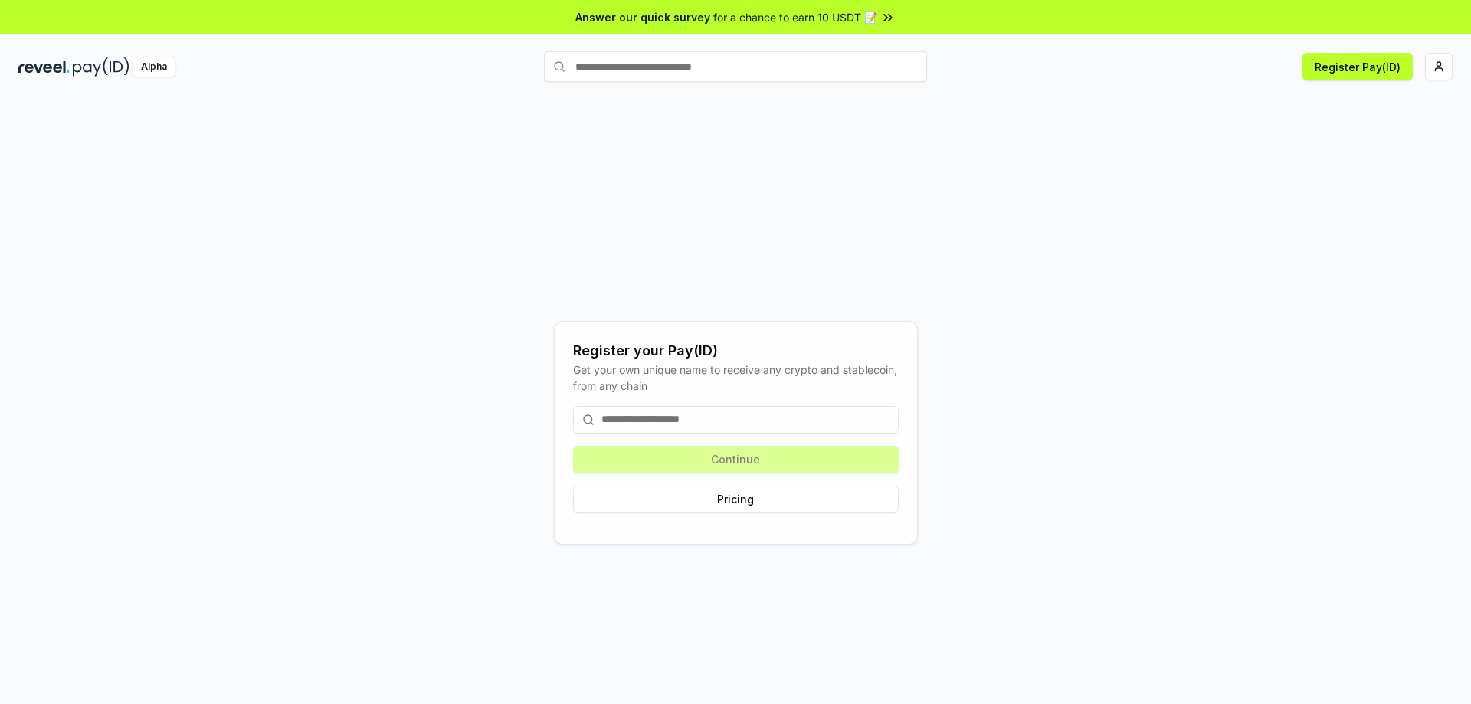
drag, startPoint x: 1372, startPoint y: 215, endPoint x: 1371, endPoint y: 200, distance: 15.3
click at [1372, 214] on div "Register your Pay(ID) Get your own unique name to receive any crypto and stable…" at bounding box center [735, 432] width 1434 height 631
click at [1330, 75] on button "Register Pay(ID)" at bounding box center [1357, 67] width 110 height 28
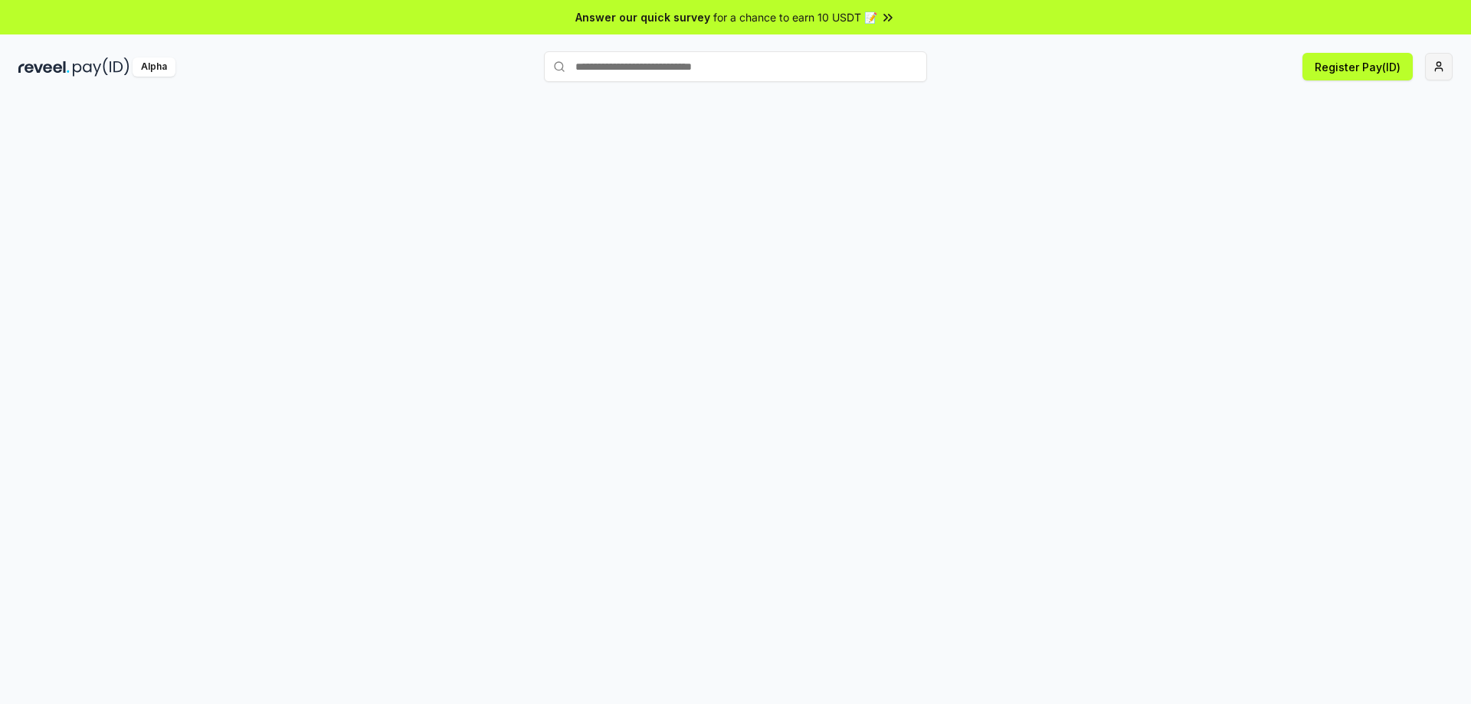
click at [1441, 74] on html "Answer our quick survey for a chance to earn 10 USDT 📝 Alpha Register Pay(ID)" at bounding box center [735, 352] width 1471 height 704
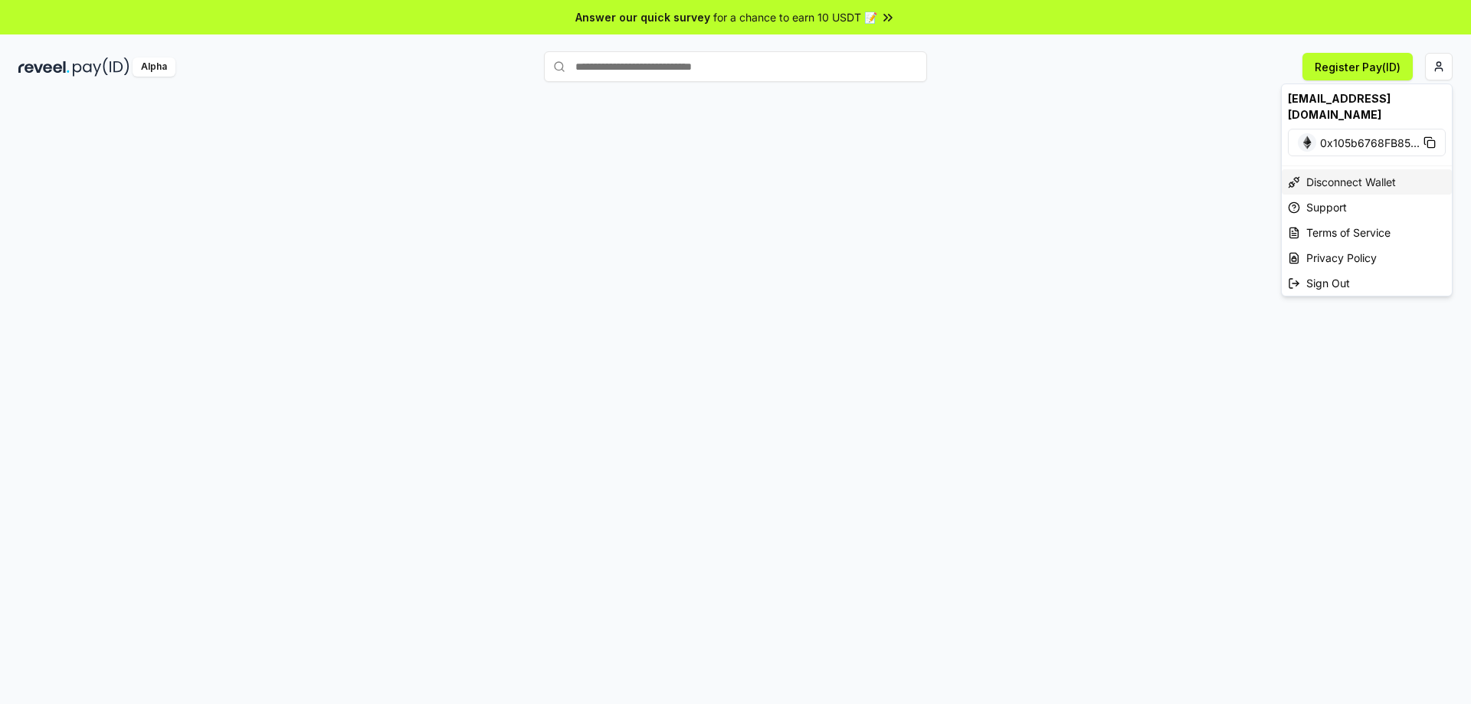
click at [1375, 171] on div "Disconnect Wallet" at bounding box center [1367, 181] width 170 height 25
click at [1437, 70] on html "Answer our quick survey for a chance to earn 10 USDT 📝 Alpha Register Pay(ID) […" at bounding box center [735, 352] width 1471 height 704
click at [1371, 136] on div "Connect Wallet" at bounding box center [1367, 148] width 170 height 25
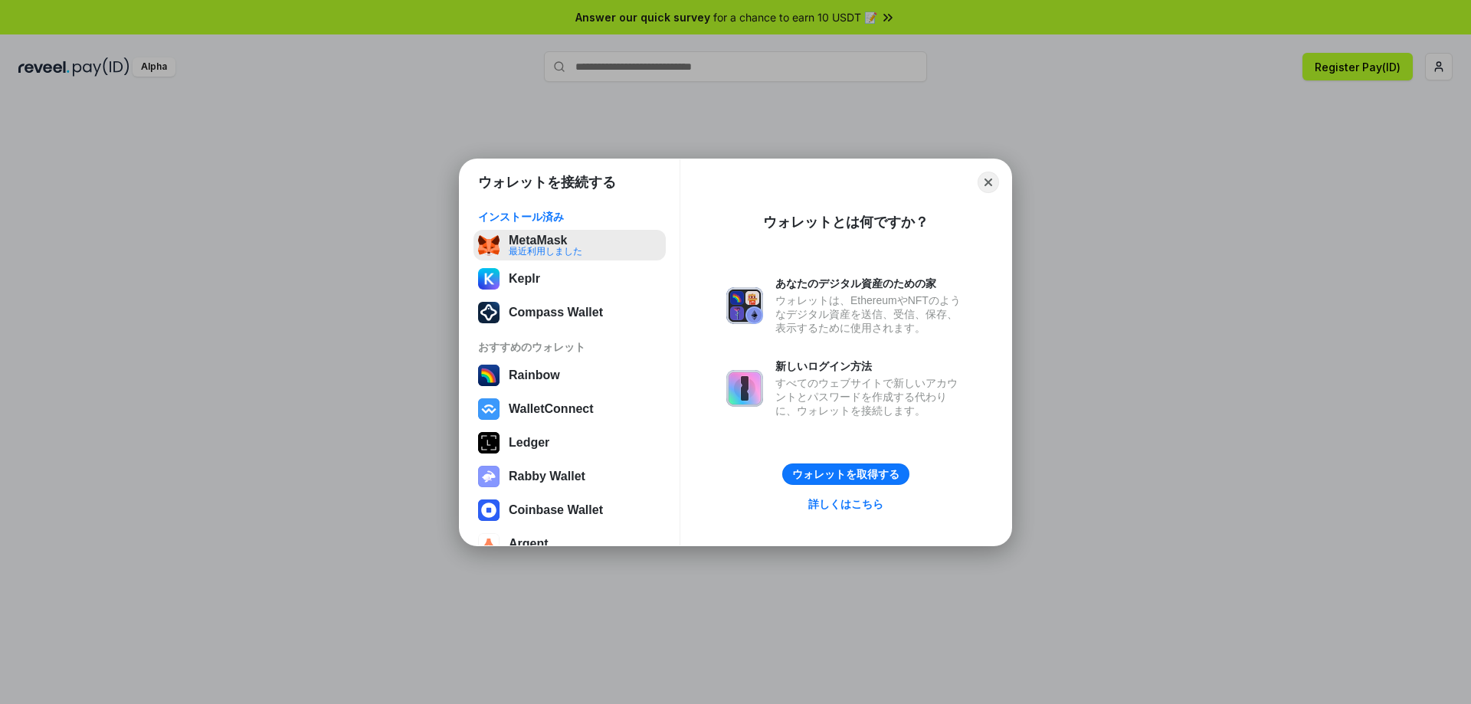
click at [581, 241] on button "MetaMask 最近利用しました" at bounding box center [569, 245] width 192 height 31
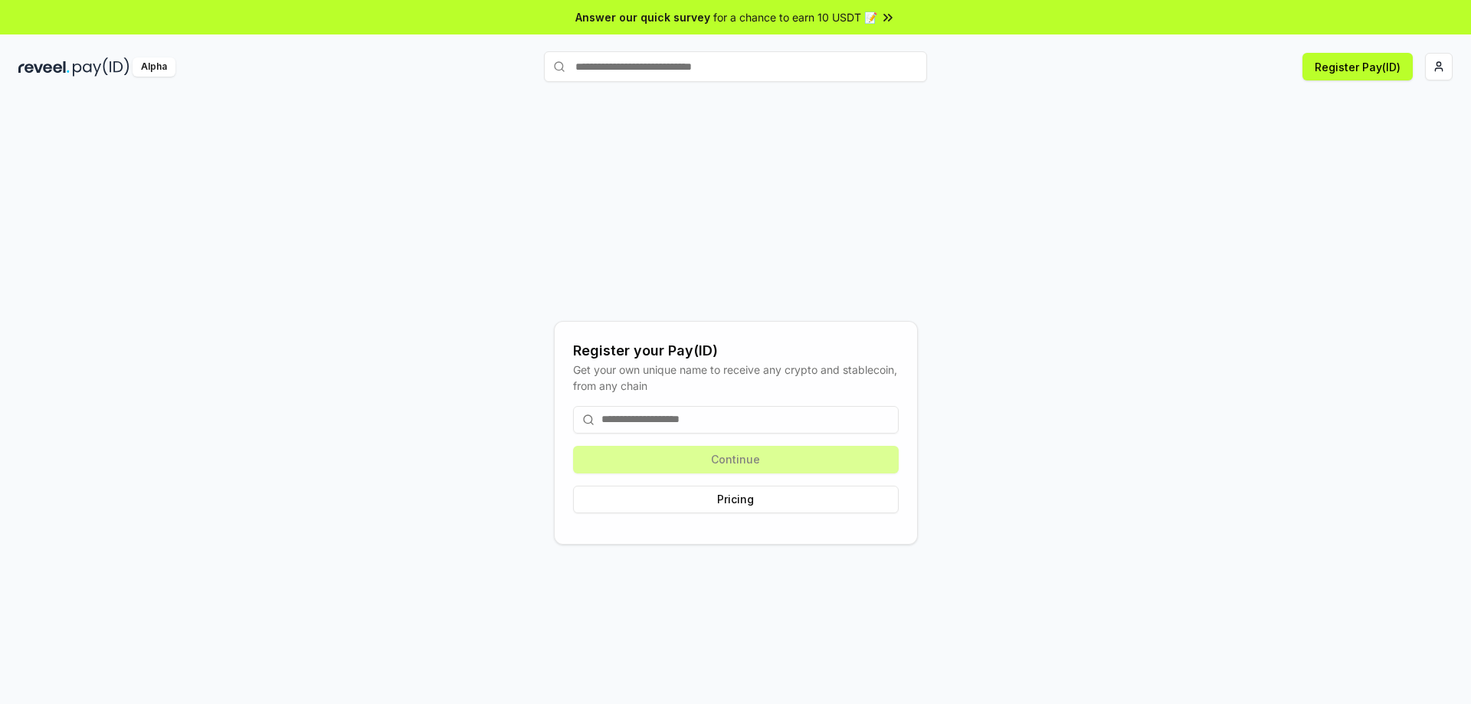
drag, startPoint x: 1343, startPoint y: 68, endPoint x: 1334, endPoint y: 90, distance: 23.3
click at [1343, 67] on button "Register Pay(ID)" at bounding box center [1357, 67] width 110 height 28
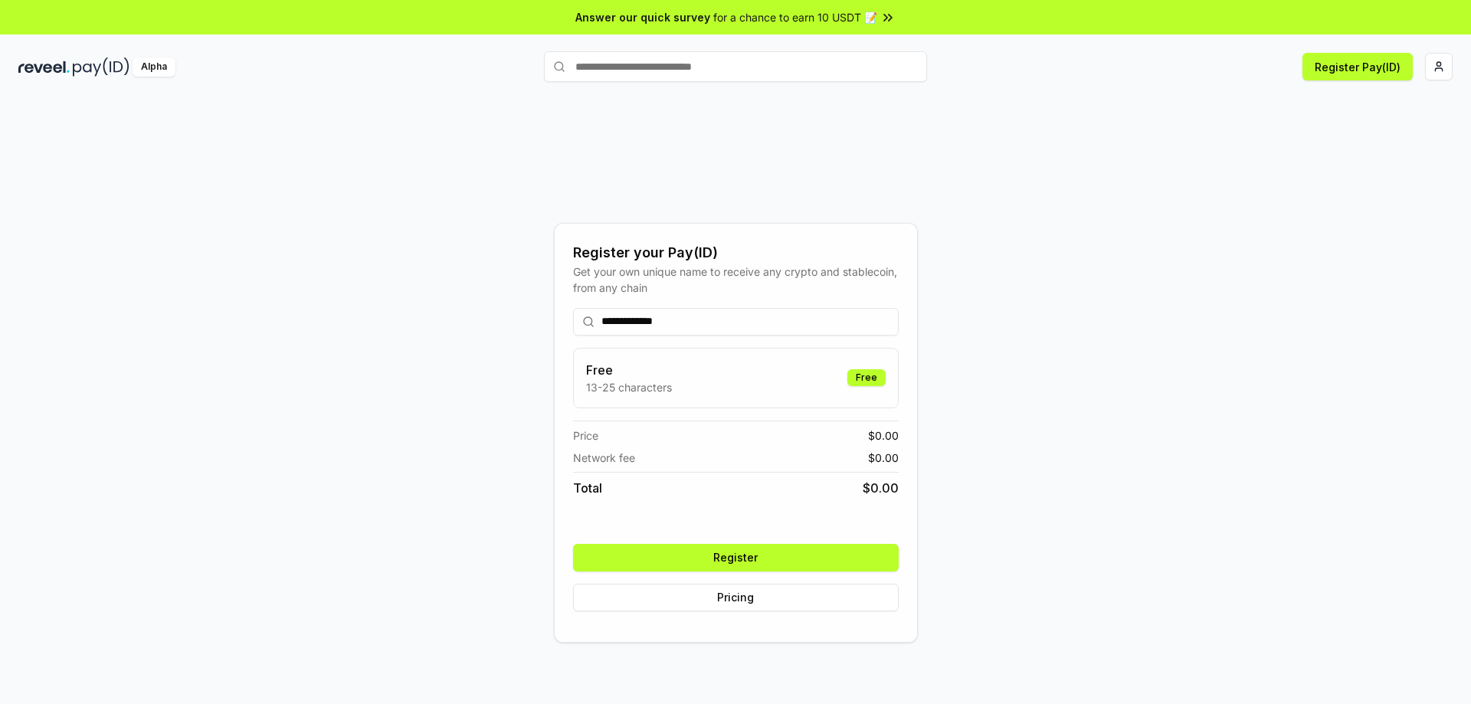
type input "**********"
click at [809, 567] on button "Register" at bounding box center [736, 558] width 326 height 28
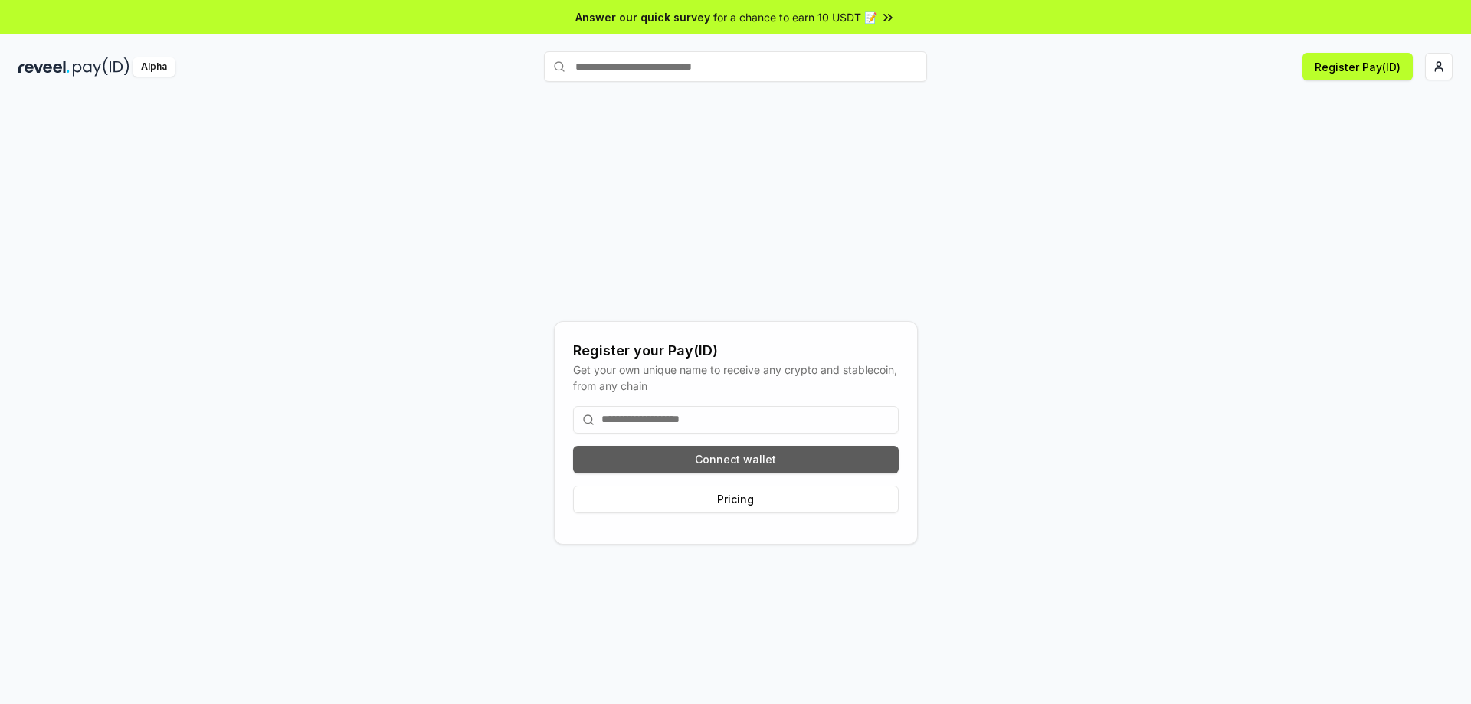
click at [859, 456] on button "Connect wallet" at bounding box center [736, 460] width 326 height 28
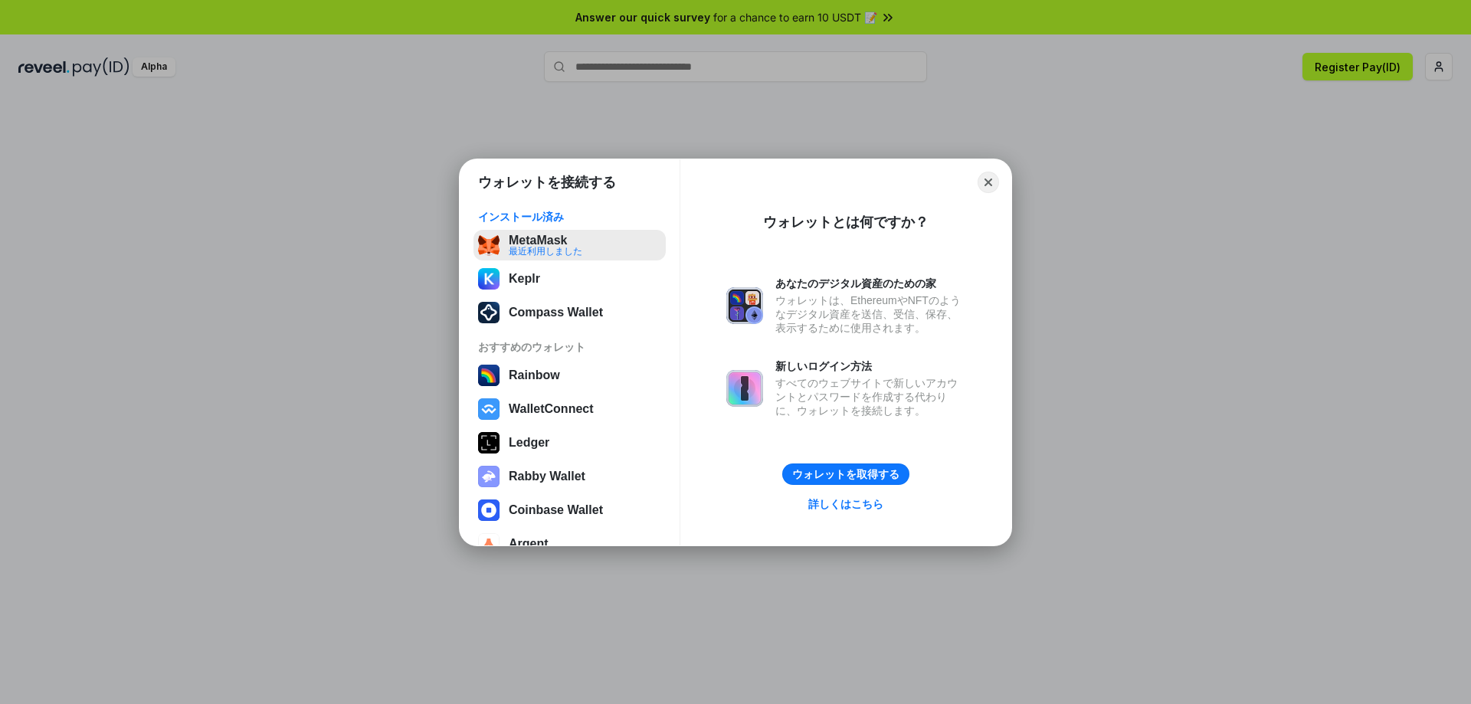
click at [533, 247] on button "MetaMask 最近利用しました" at bounding box center [569, 245] width 192 height 31
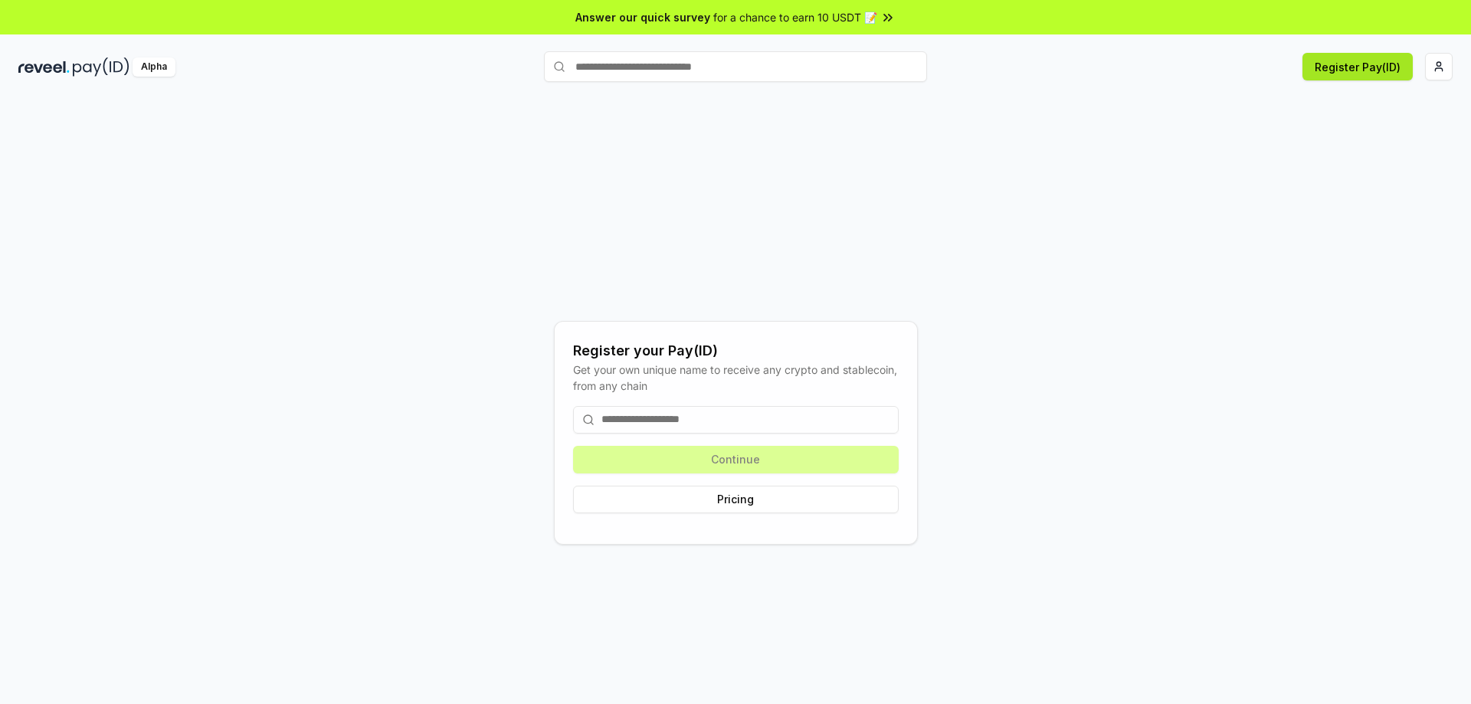
click at [1372, 75] on button "Register Pay(ID)" at bounding box center [1357, 67] width 110 height 28
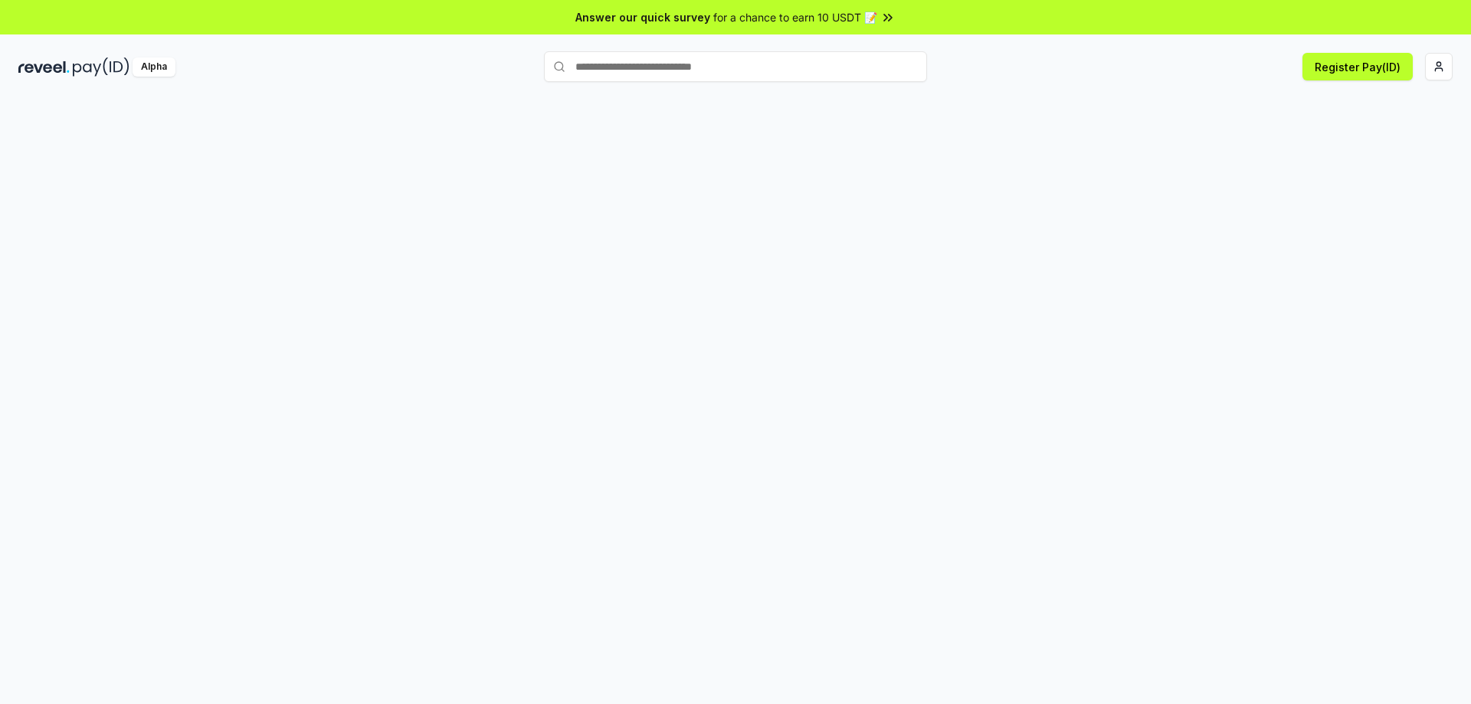
paste input "**********"
type input "**********"
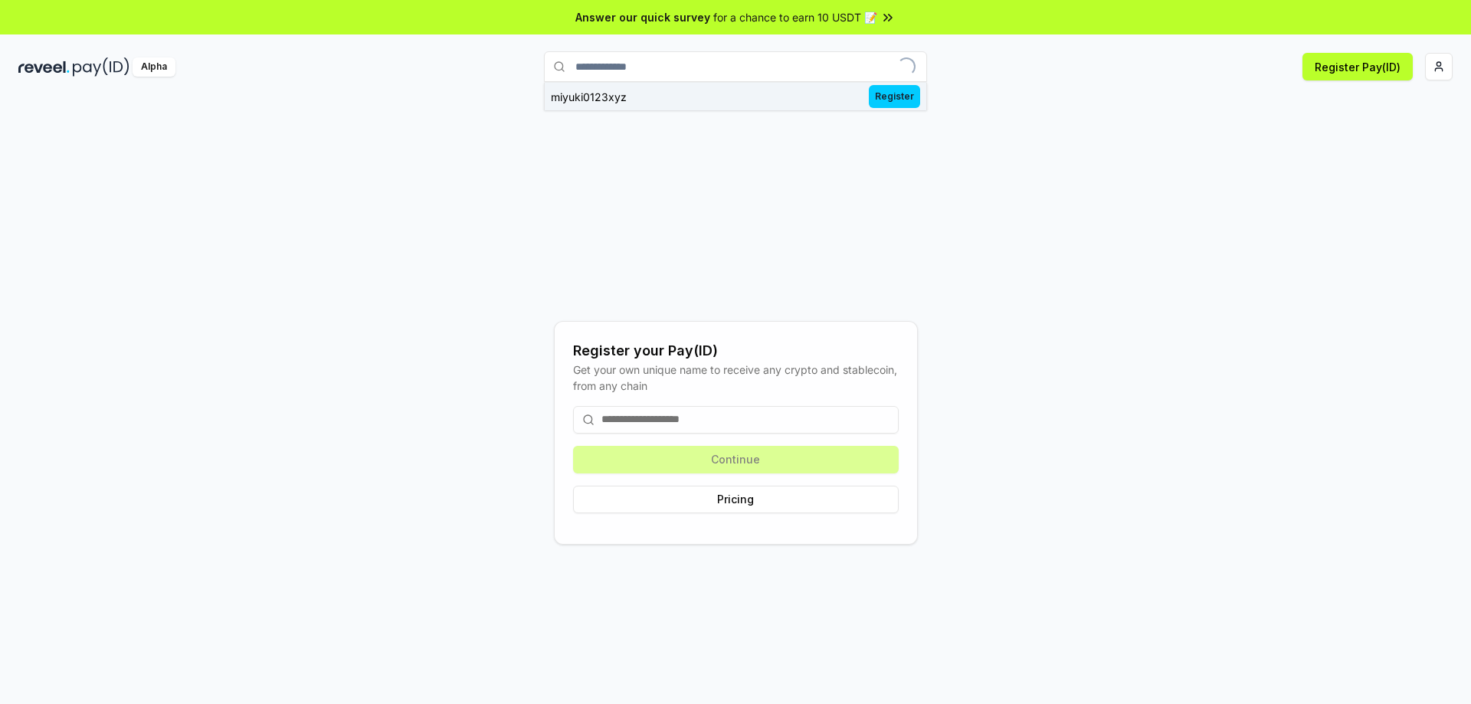
click at [600, 99] on div "miyuki0123xyz" at bounding box center [589, 97] width 76 height 16
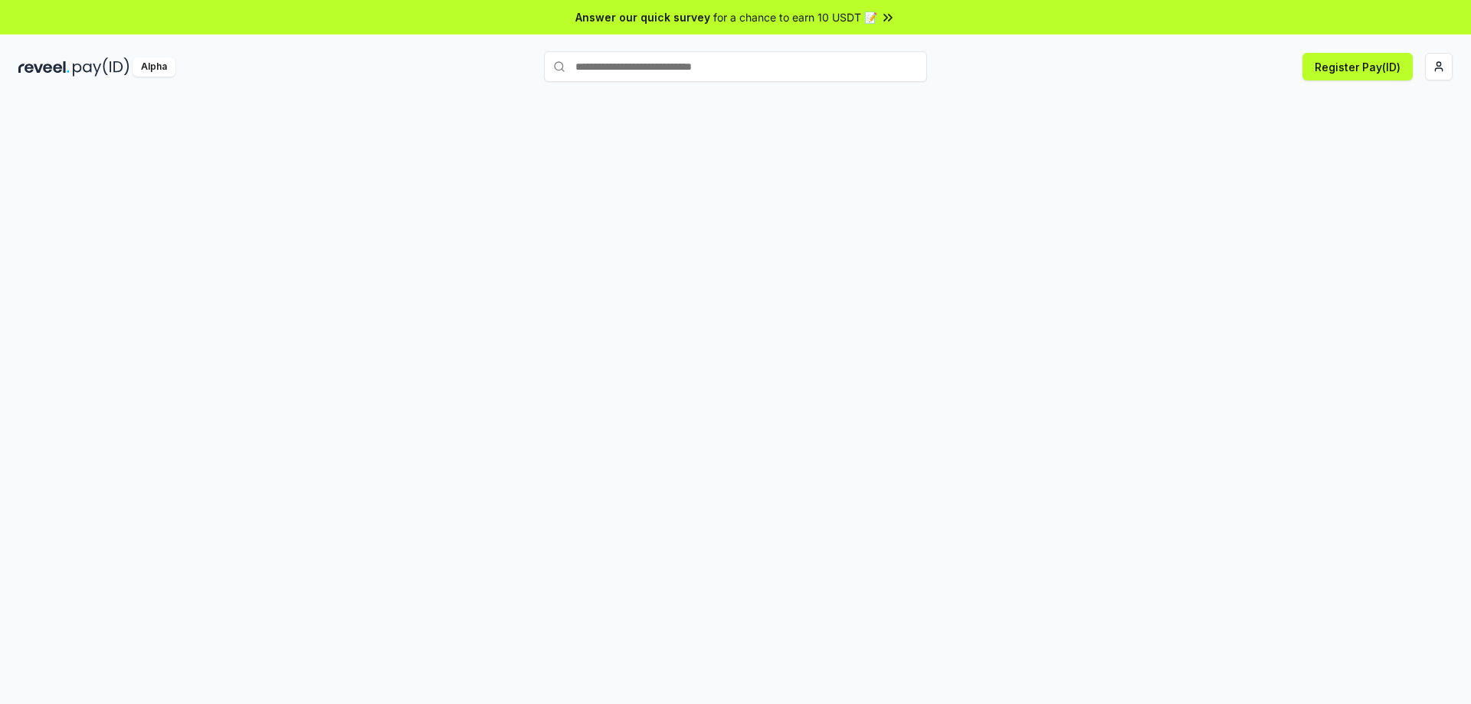
click at [780, 64] on input "text" at bounding box center [735, 66] width 383 height 31
type input "**********"
click at [896, 97] on span "Register" at bounding box center [894, 96] width 51 height 23
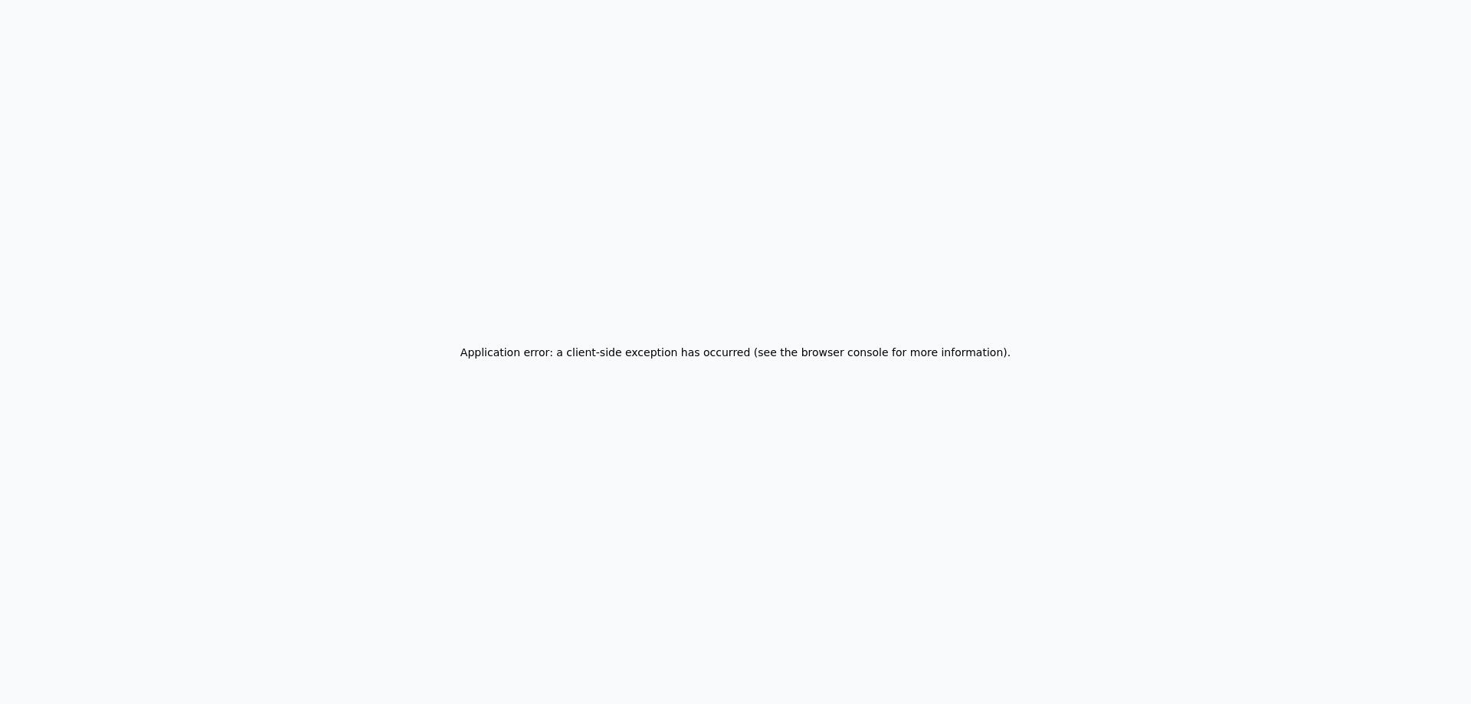
click at [1265, 174] on div "Application error: a client-side exception has occurred (see the browser consol…" at bounding box center [735, 352] width 1471 height 704
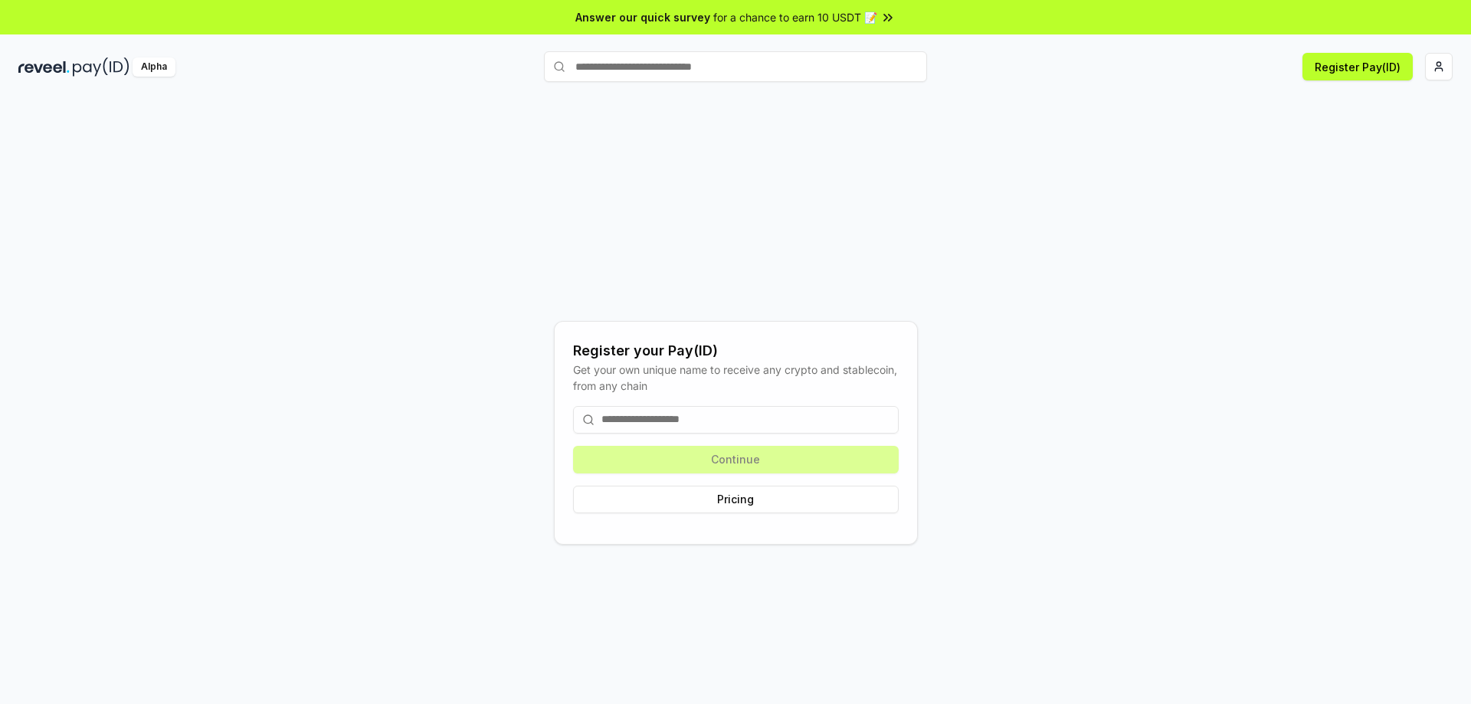
click at [85, 77] on div "Alpha Register Pay(ID)" at bounding box center [735, 67] width 1471 height 40
click at [88, 61] on img at bounding box center [101, 66] width 57 height 19
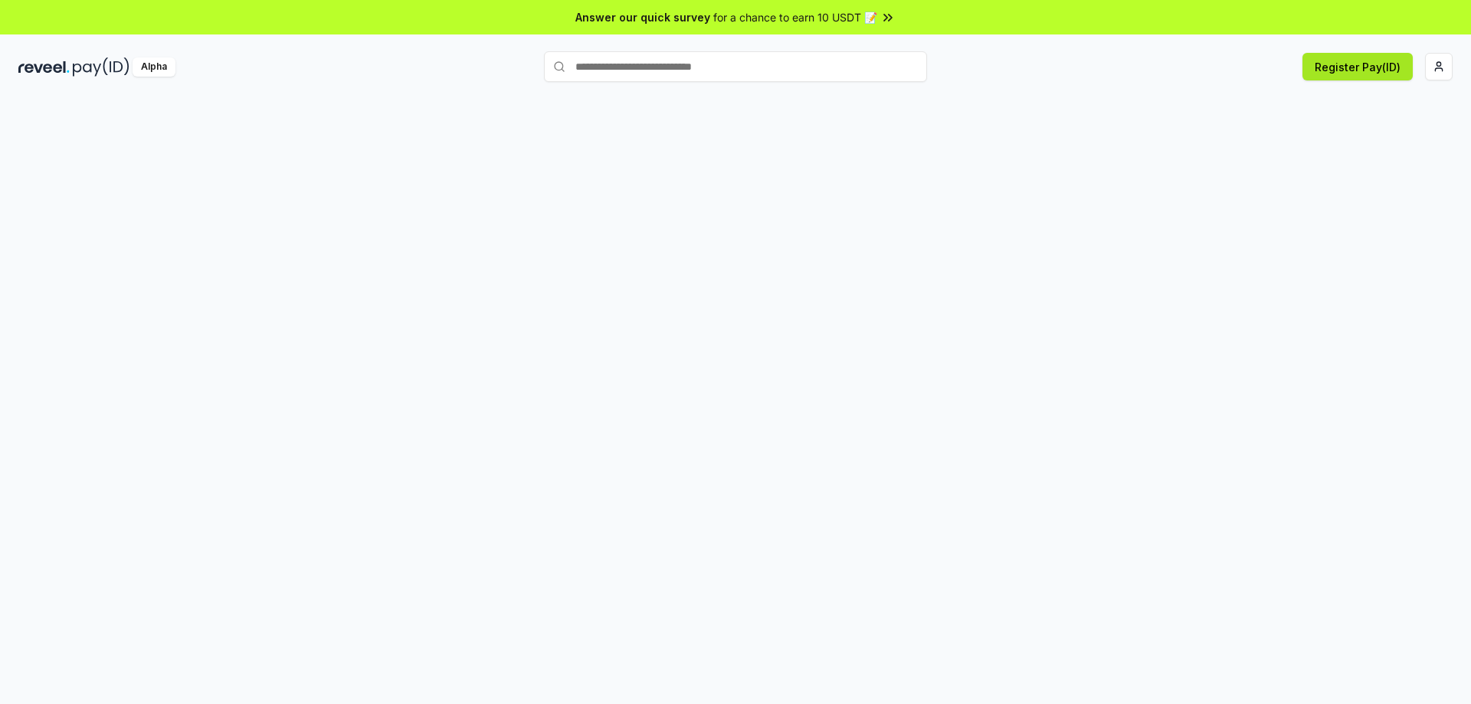
click at [1330, 65] on button "Register Pay(ID)" at bounding box center [1357, 67] width 110 height 28
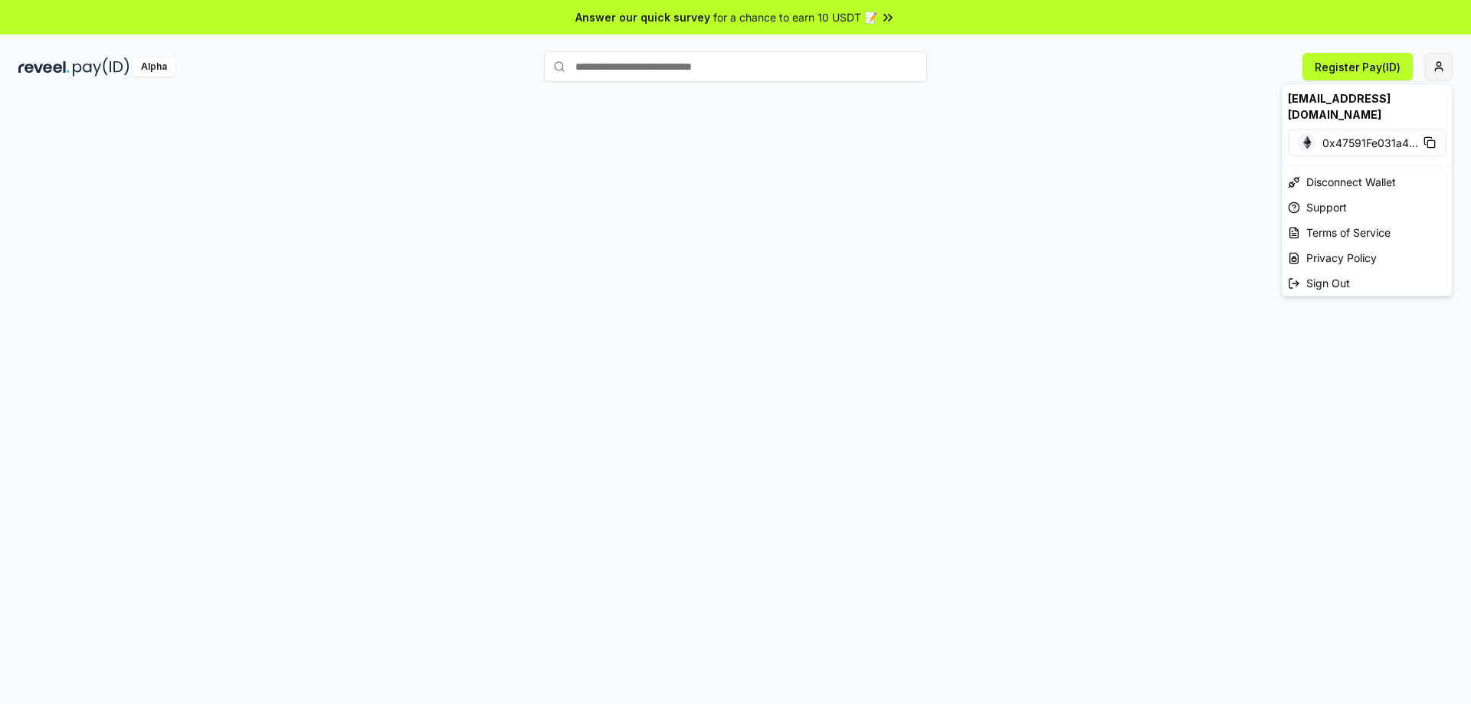
click at [1448, 67] on html "Answer our quick survey for a chance to earn 10 USDT 📝 Alpha Register Pay(ID) m…" at bounding box center [735, 352] width 1471 height 704
click at [1387, 135] on span "0x47591Fe031a4 ..." at bounding box center [1370, 143] width 96 height 16
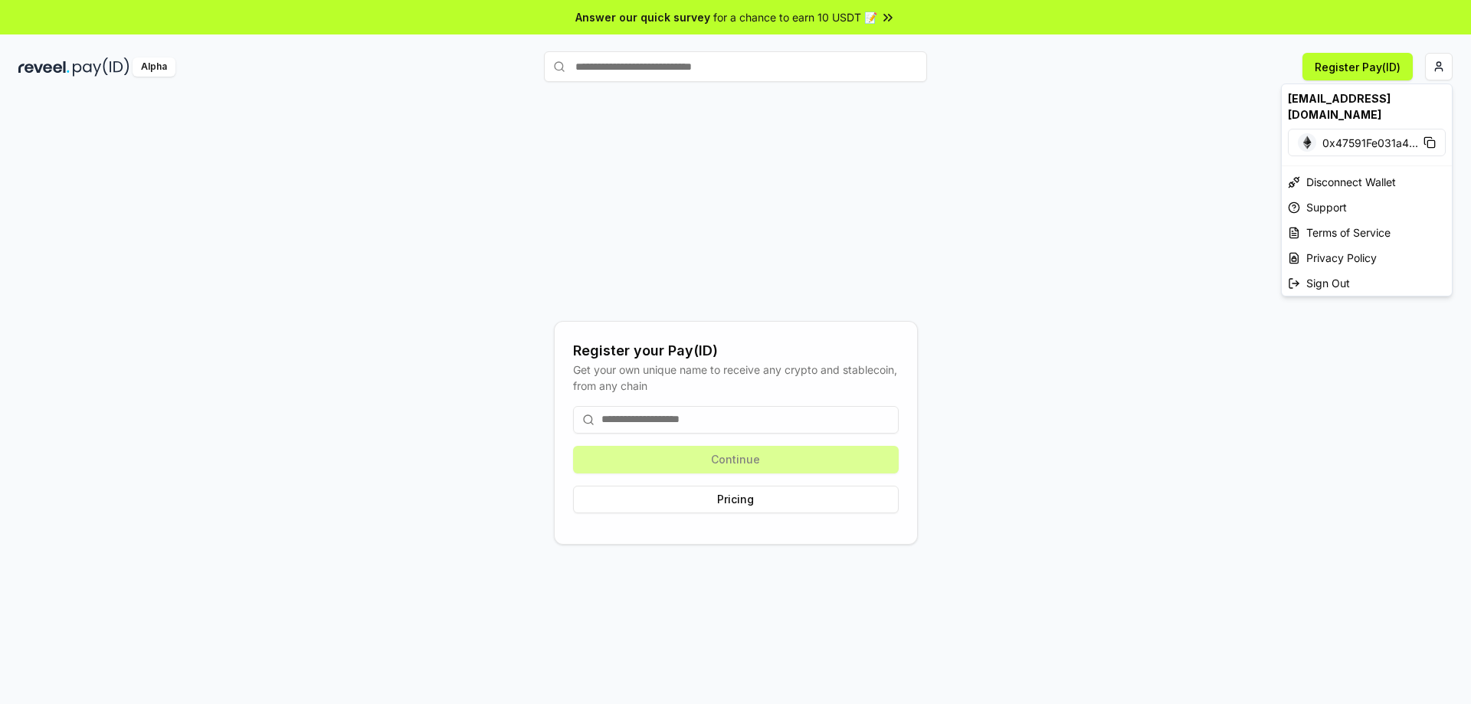
click at [1121, 196] on html "Answer our quick survey for a chance to earn 10 USDT 📝 Alpha Register Pay(ID) R…" at bounding box center [735, 352] width 1471 height 704
click at [1443, 66] on html "Answer our quick survey for a chance to earn 10 USDT 📝 Alpha Register Pay(ID) R…" at bounding box center [735, 352] width 1471 height 704
click at [1348, 270] on div "Sign Out" at bounding box center [1367, 282] width 170 height 25
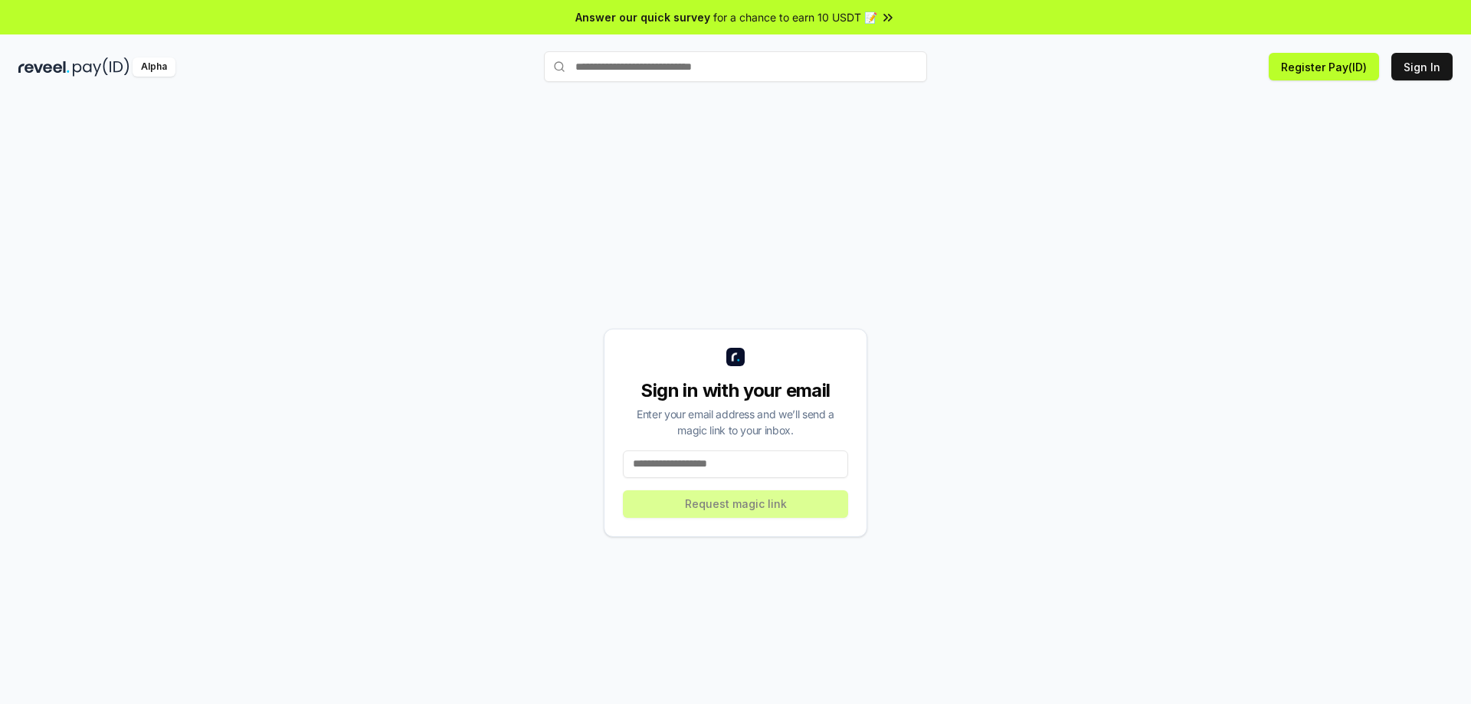
click at [1374, 222] on div "Sign in with your email Enter your email address and we’ll send a magic link to…" at bounding box center [735, 432] width 1434 height 631
drag, startPoint x: 1343, startPoint y: 64, endPoint x: 1322, endPoint y: 78, distance: 25.5
click at [1343, 68] on button "Register Pay(ID)" at bounding box center [1324, 67] width 110 height 28
click at [1407, 71] on button "Sign In" at bounding box center [1421, 67] width 61 height 28
click at [1427, 287] on div "Sign in with your email Enter your email address and we’ll send a magic link to…" at bounding box center [735, 432] width 1434 height 631
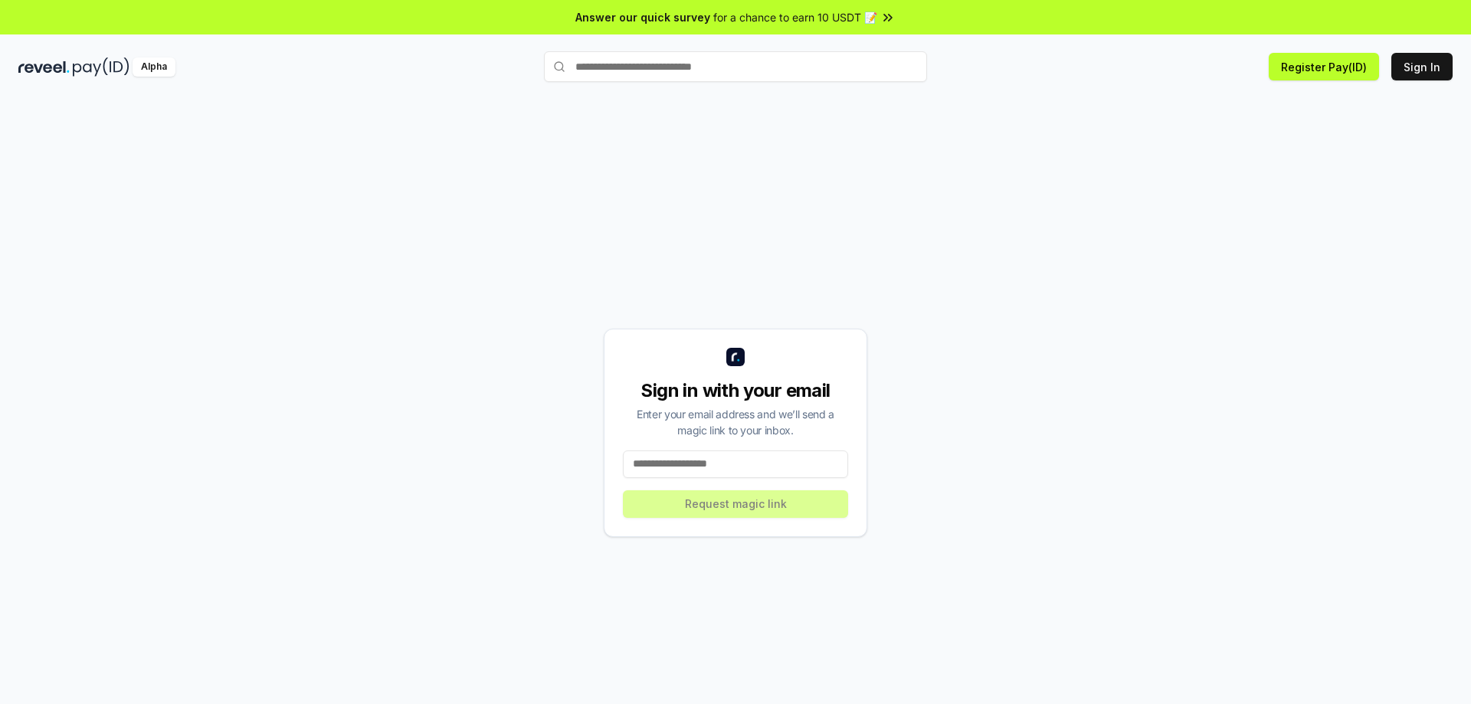
click at [1397, 84] on div "Alpha Register Pay(ID) Sign In" at bounding box center [735, 67] width 1471 height 40
click at [1415, 69] on button "Sign In" at bounding box center [1421, 67] width 61 height 28
click at [1430, 61] on button "Sign In" at bounding box center [1421, 67] width 61 height 28
click at [1409, 75] on button "Sign In" at bounding box center [1421, 67] width 61 height 28
click at [786, 467] on input at bounding box center [735, 464] width 225 height 28
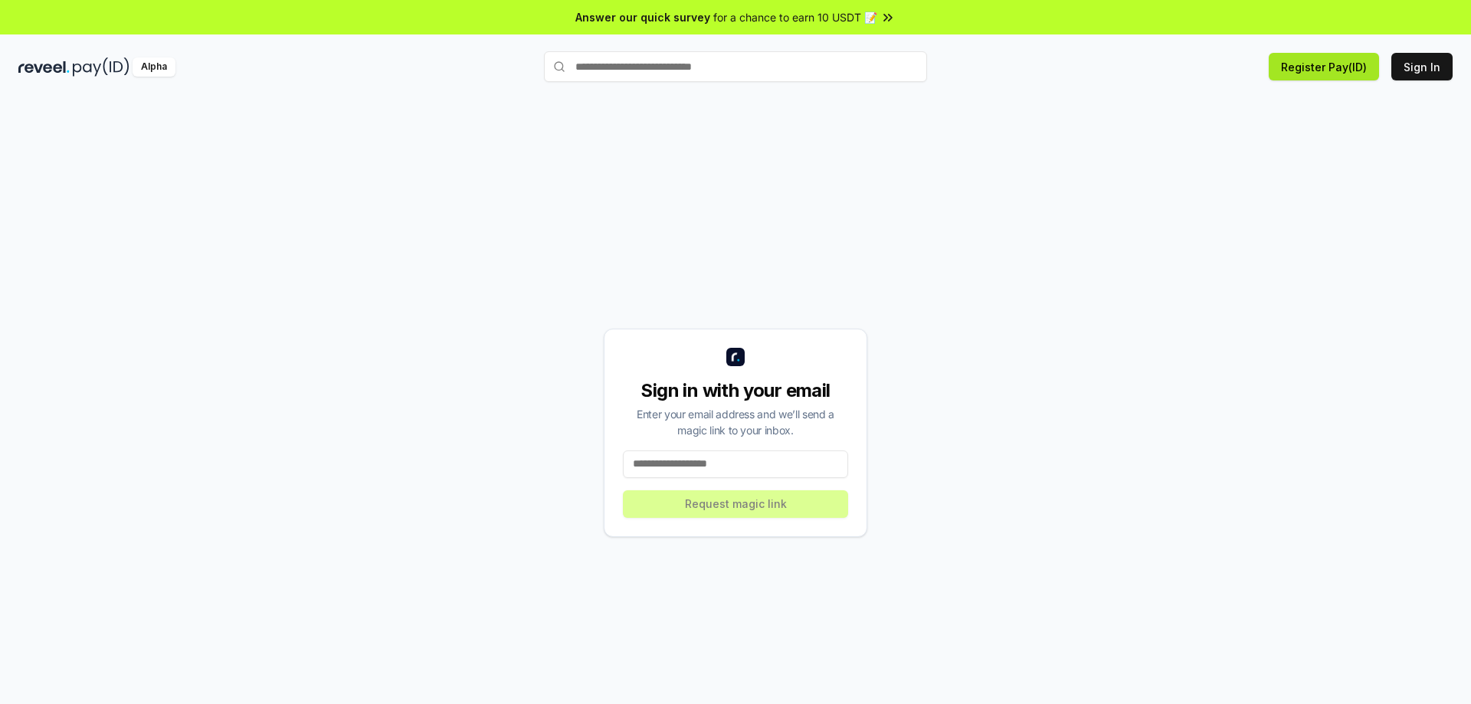
click at [1309, 64] on button "Register Pay(ID)" at bounding box center [1324, 67] width 110 height 28
click at [765, 460] on input at bounding box center [735, 464] width 225 height 28
click at [779, 461] on input at bounding box center [735, 464] width 225 height 28
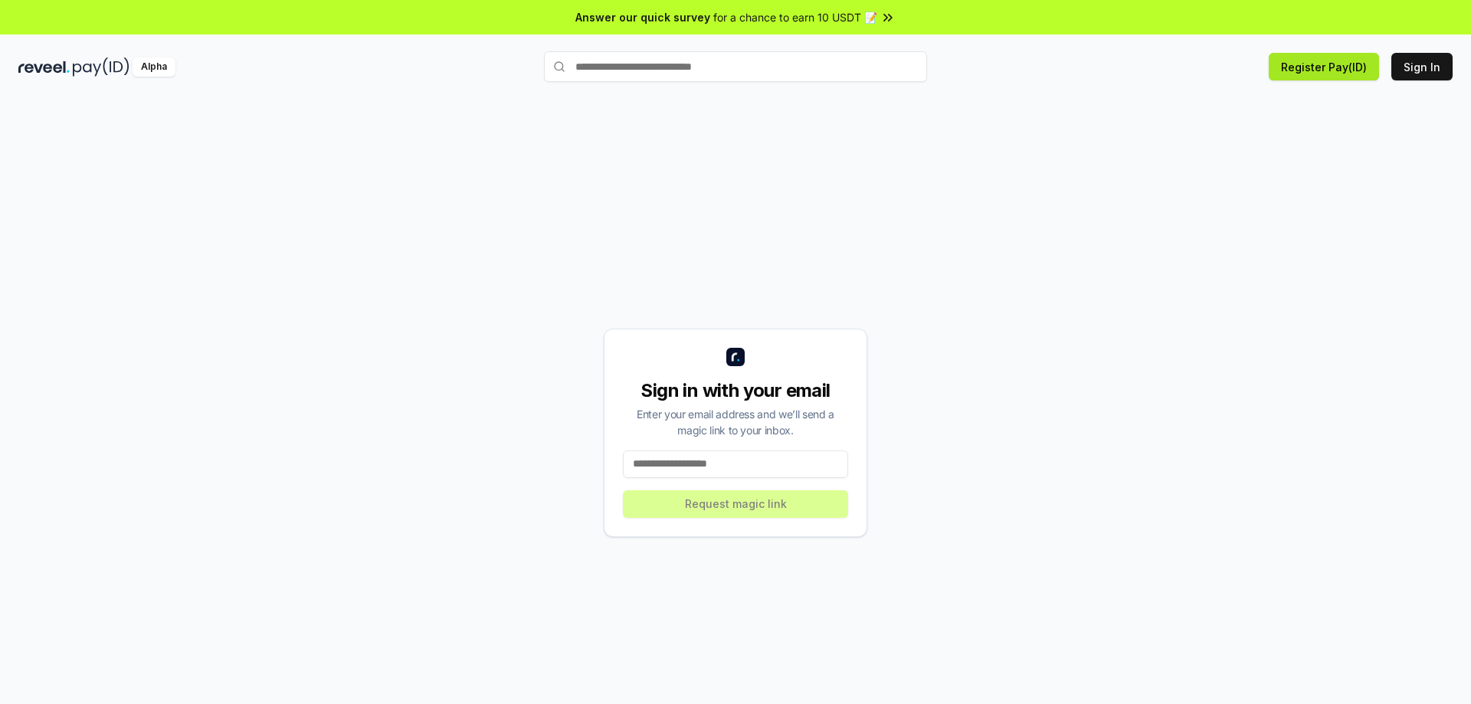
click at [1306, 76] on button "Register Pay(ID)" at bounding box center [1324, 67] width 110 height 28
click at [1418, 69] on button "Sign In" at bounding box center [1421, 67] width 61 height 28
click at [726, 467] on input at bounding box center [735, 464] width 225 height 28
paste input "**********"
type input "**********"
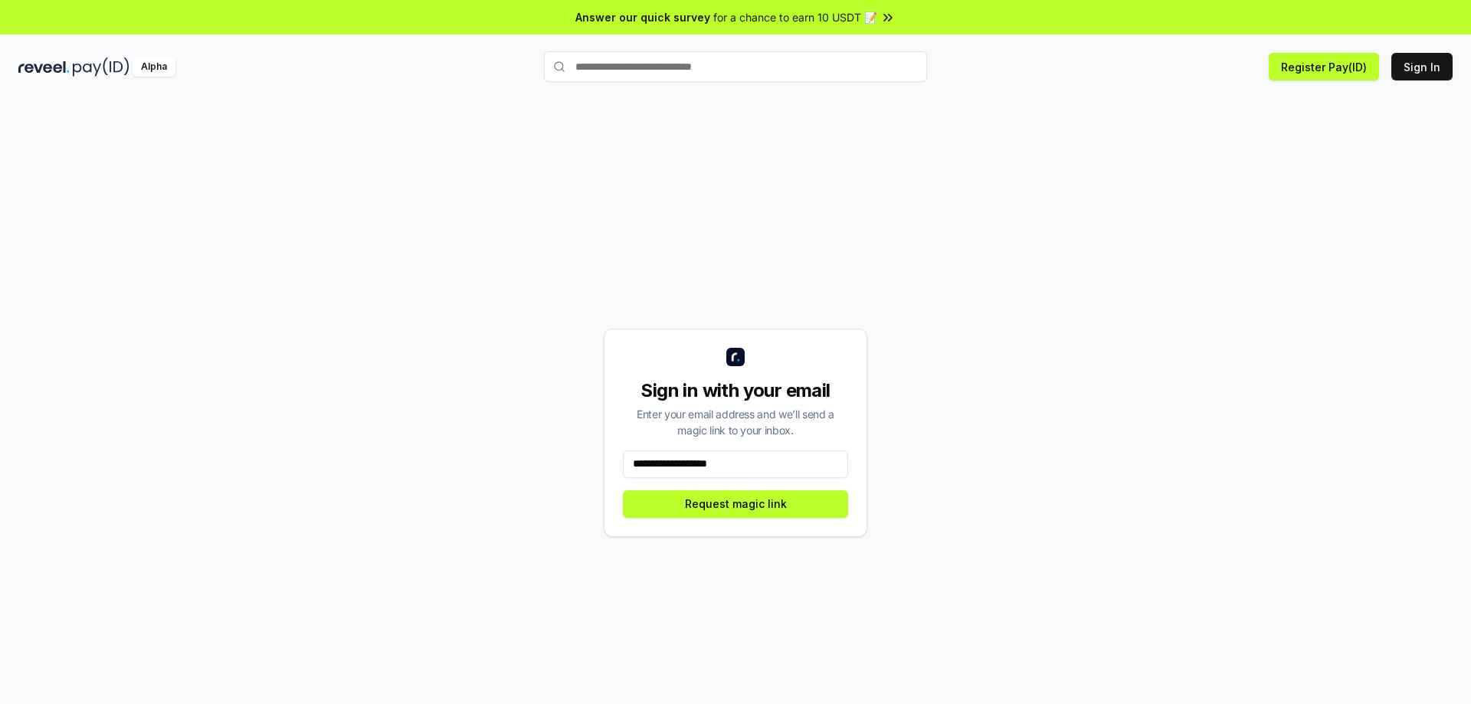
click at [776, 529] on div "**********" at bounding box center [736, 433] width 264 height 208
click at [780, 510] on button "Request magic link" at bounding box center [735, 504] width 225 height 28
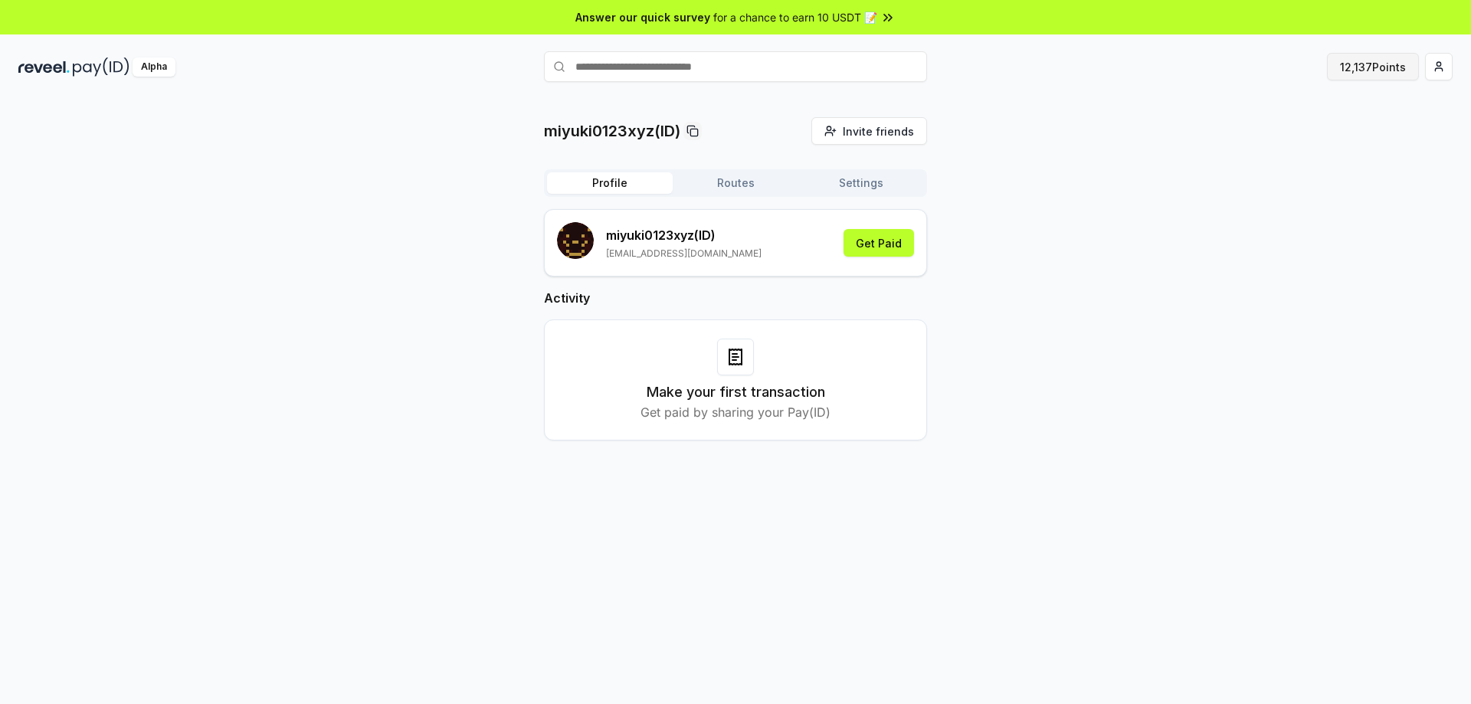
click at [1340, 68] on button "12,137 Points" at bounding box center [1373, 67] width 92 height 28
